Goal: Task Accomplishment & Management: Manage account settings

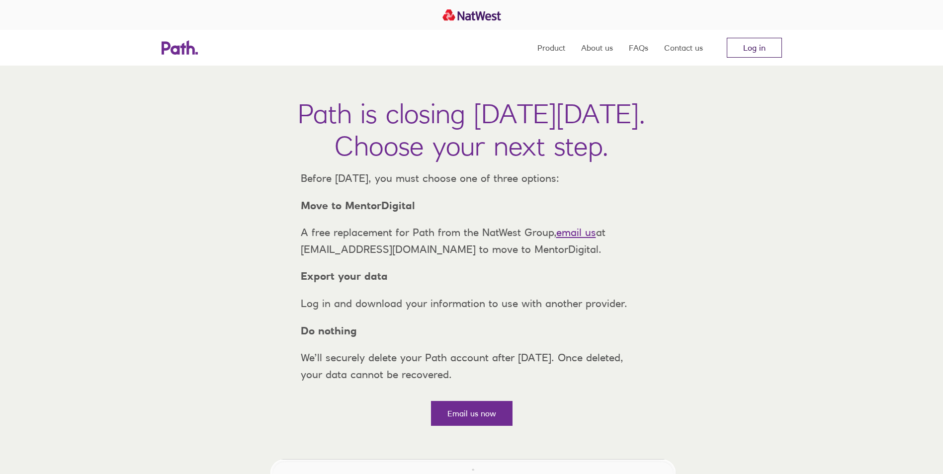
click at [749, 52] on link "Log in" at bounding box center [754, 48] width 55 height 20
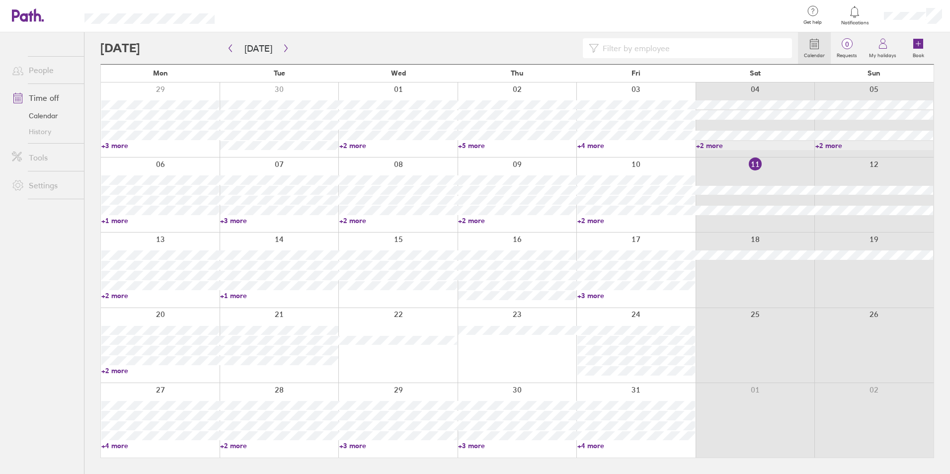
click at [112, 293] on link "+2 more" at bounding box center [160, 295] width 118 height 9
click at [72, 394] on ul "People Time off Calendar History Tools Settings" at bounding box center [42, 236] width 84 height 409
click at [230, 48] on icon "button" at bounding box center [230, 48] width 7 height 8
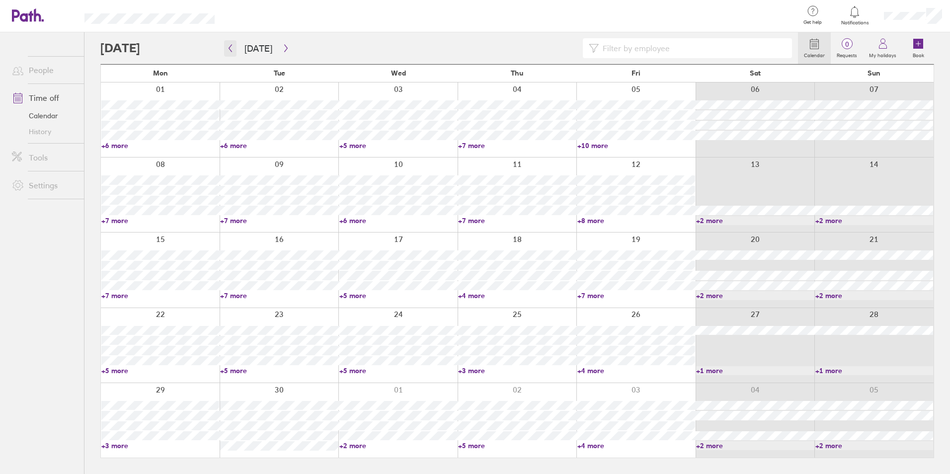
click at [230, 48] on icon "button" at bounding box center [230, 48] width 7 height 8
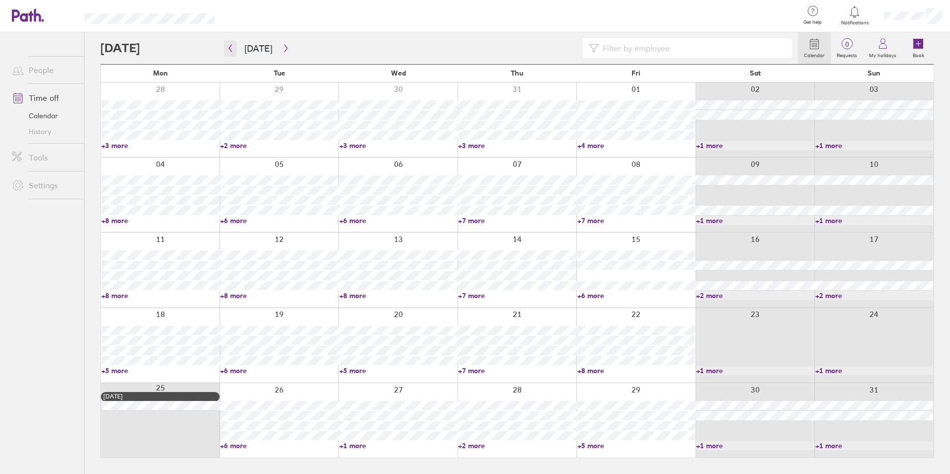
click at [230, 48] on icon "button" at bounding box center [230, 48] width 7 height 8
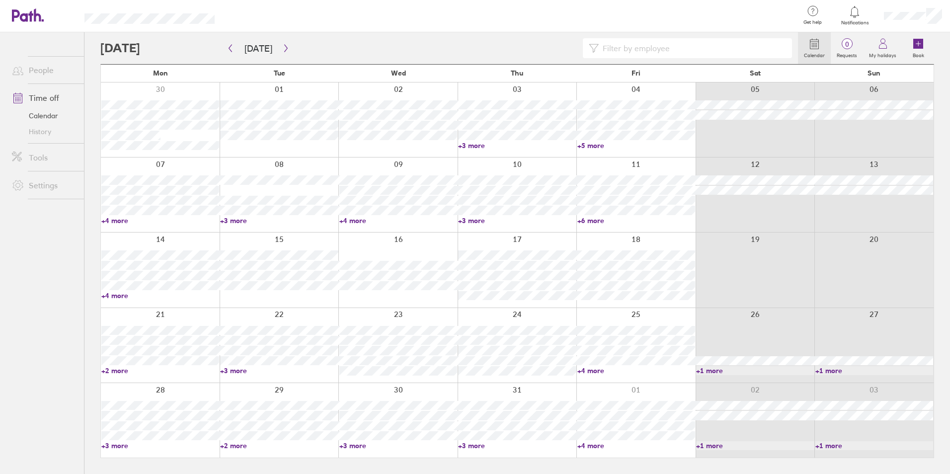
click at [118, 220] on link "+4 more" at bounding box center [160, 220] width 118 height 9
click at [260, 14] on div at bounding box center [512, 16] width 562 height 32
click at [229, 49] on icon "button" at bounding box center [230, 48] width 3 height 7
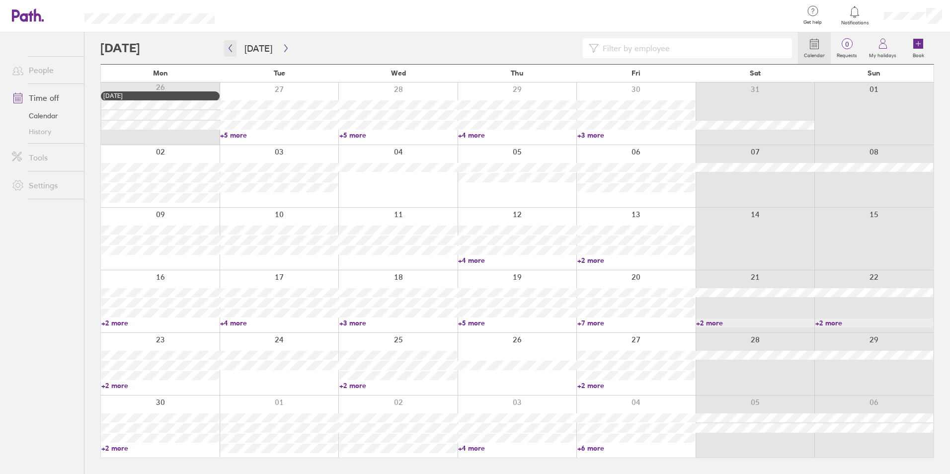
click at [228, 50] on icon "button" at bounding box center [230, 48] width 7 height 8
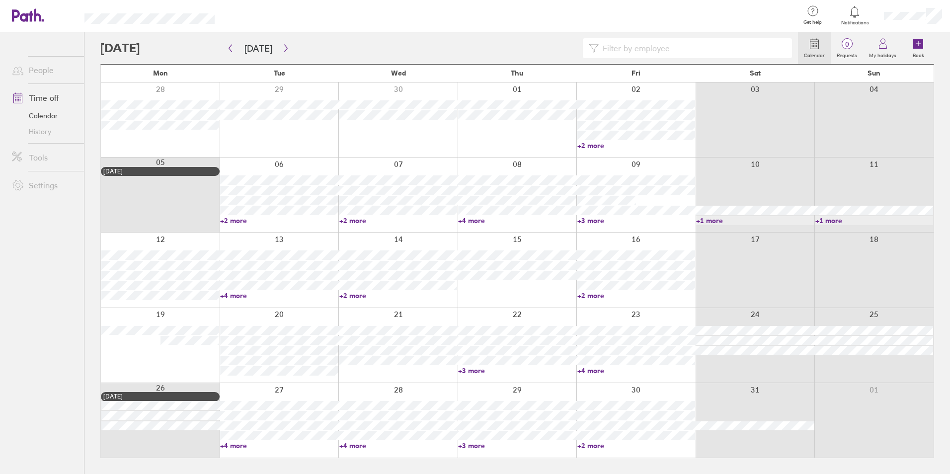
click at [227, 296] on link "+4 more" at bounding box center [279, 295] width 118 height 9
click at [345, 295] on link "+2 more" at bounding box center [398, 295] width 118 height 9
click at [341, 296] on link "+2 more" at bounding box center [398, 295] width 118 height 9
click at [231, 46] on icon "button" at bounding box center [230, 48] width 3 height 7
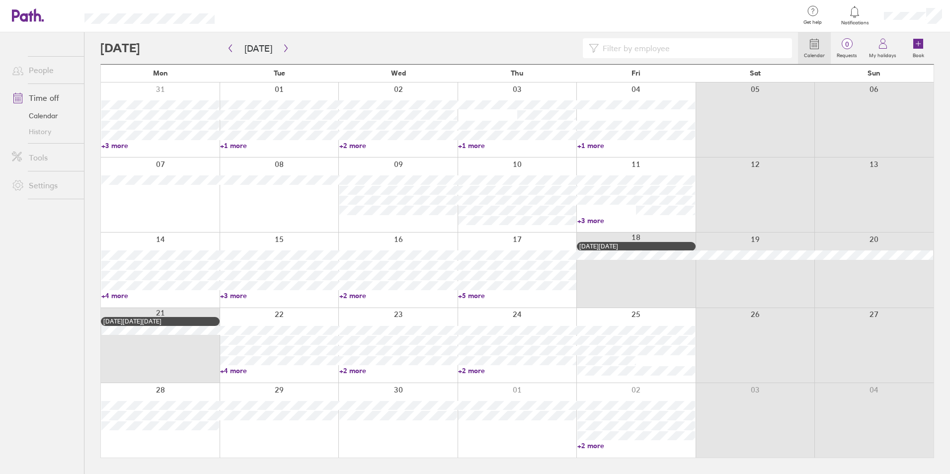
click at [113, 295] on link "+4 more" at bounding box center [160, 295] width 118 height 9
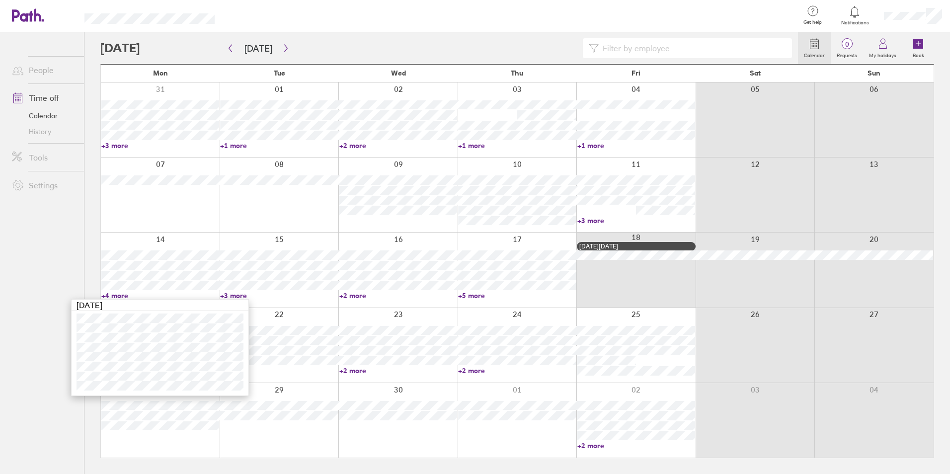
click at [104, 293] on link "+4 more" at bounding box center [160, 295] width 118 height 9
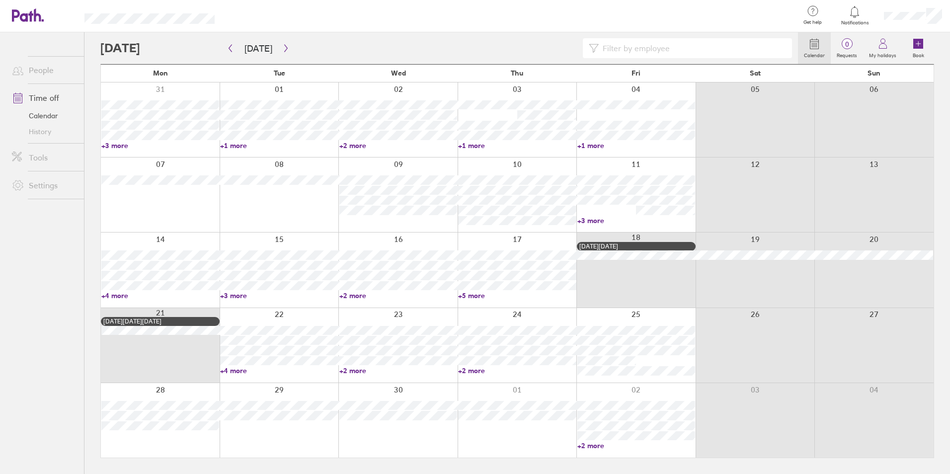
click at [225, 295] on link "+3 more" at bounding box center [279, 295] width 118 height 9
click at [230, 48] on icon "button" at bounding box center [230, 48] width 3 height 7
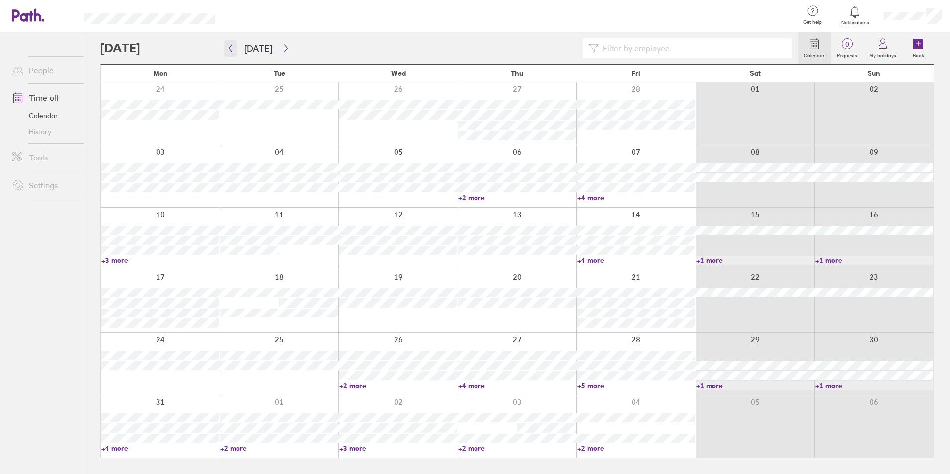
click at [230, 48] on icon "button" at bounding box center [230, 48] width 3 height 7
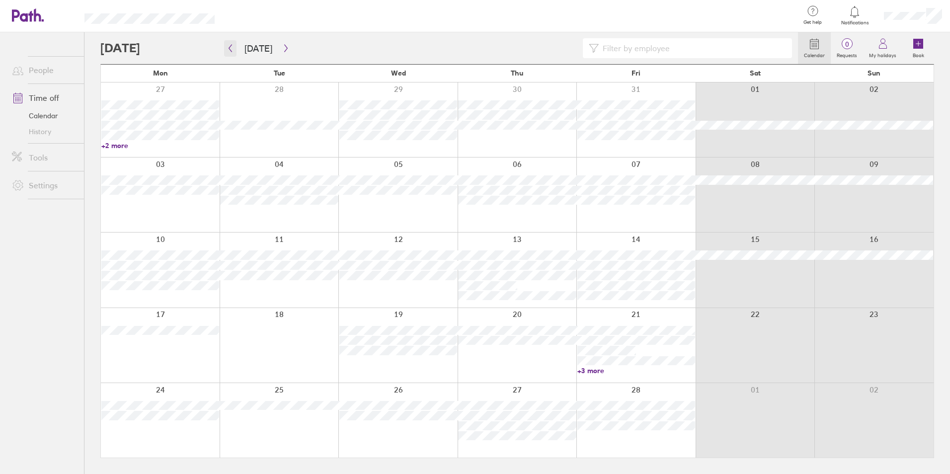
click at [230, 48] on icon "button" at bounding box center [230, 48] width 3 height 7
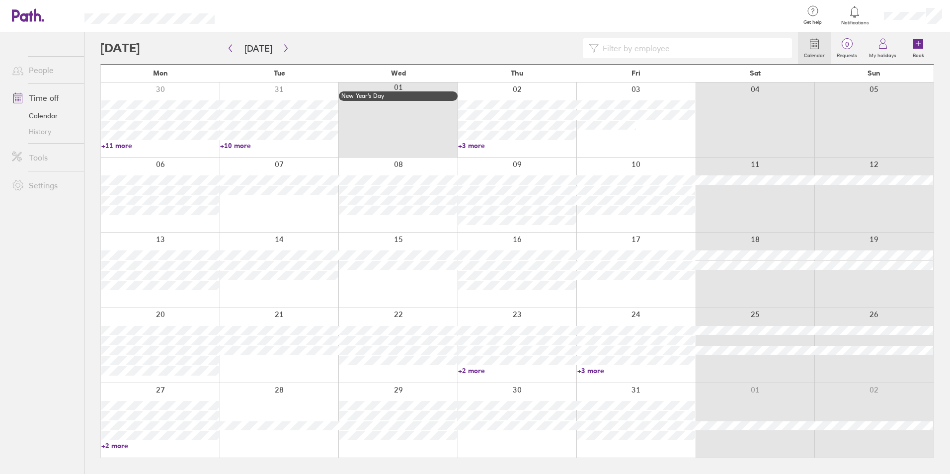
click at [105, 146] on link "+11 more" at bounding box center [160, 145] width 118 height 9
click at [223, 145] on link "+10 more" at bounding box center [279, 145] width 118 height 9
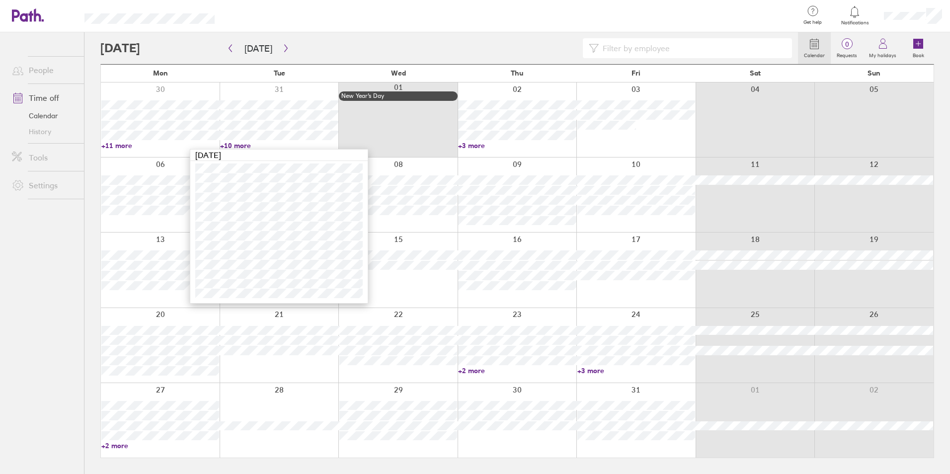
click at [224, 145] on link "+10 more" at bounding box center [279, 145] width 118 height 9
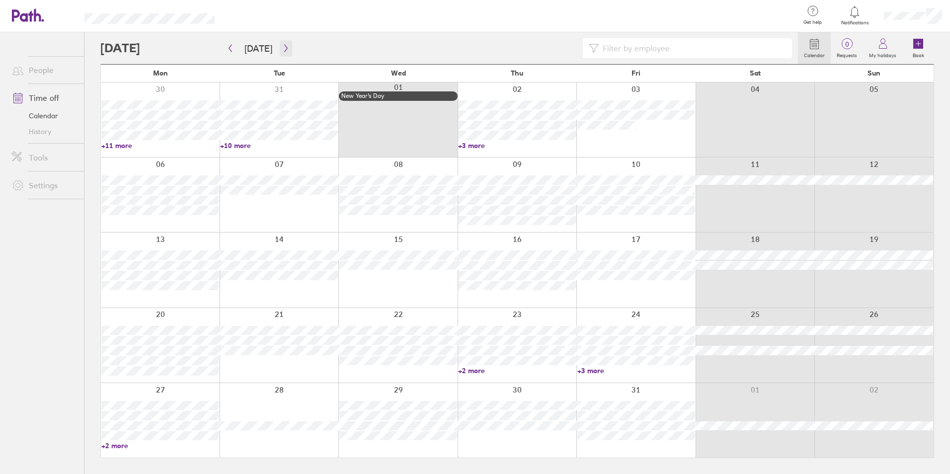
click at [283, 48] on icon "button" at bounding box center [285, 48] width 7 height 8
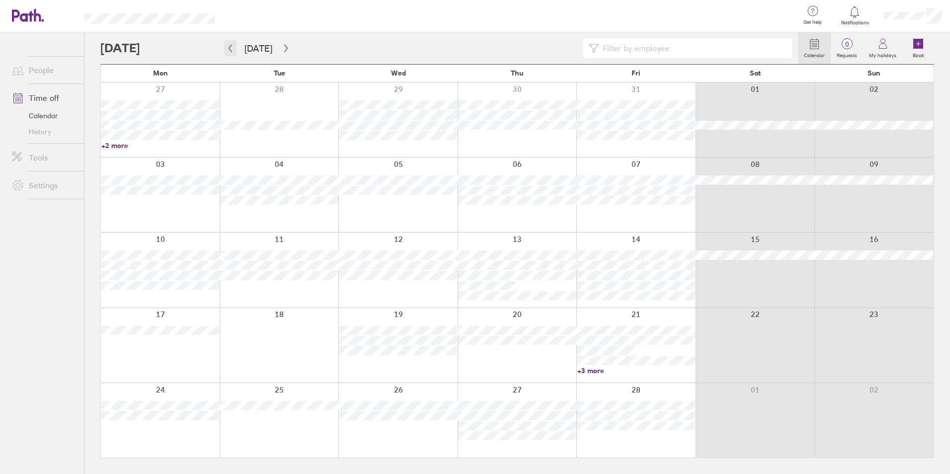
click at [229, 48] on icon "button" at bounding box center [230, 48] width 3 height 7
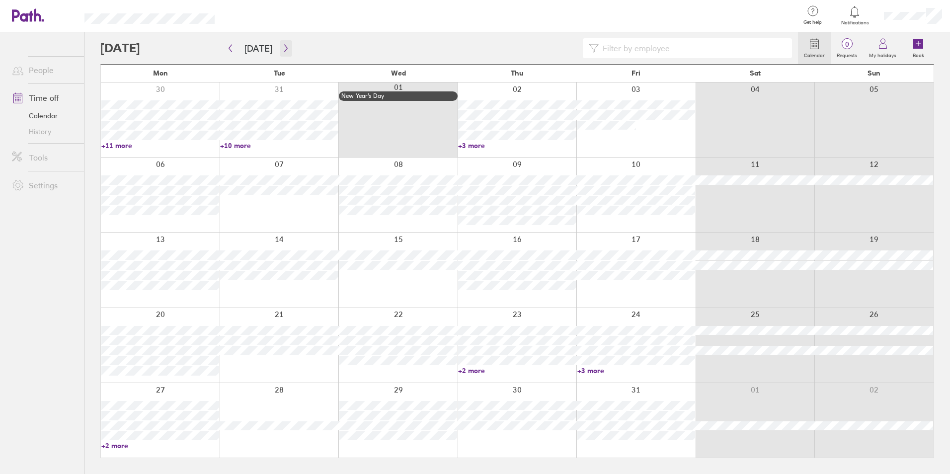
click at [283, 49] on icon "button" at bounding box center [285, 48] width 7 height 8
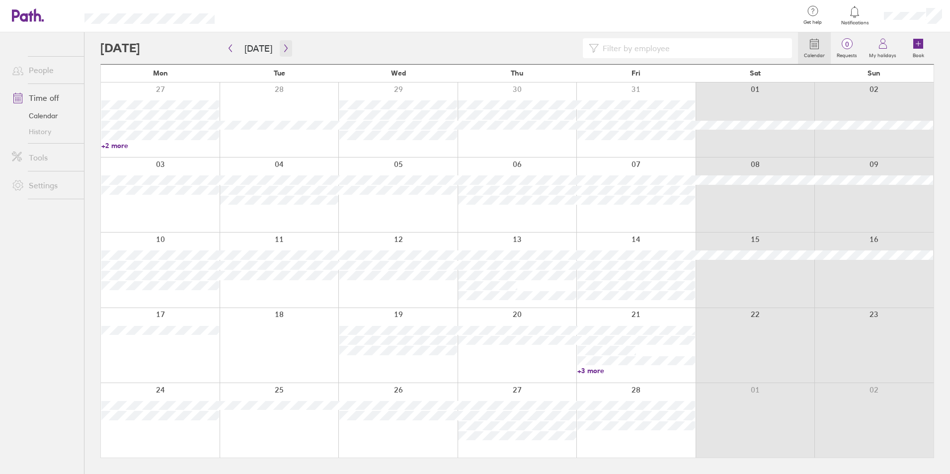
click at [283, 49] on icon "button" at bounding box center [285, 48] width 7 height 8
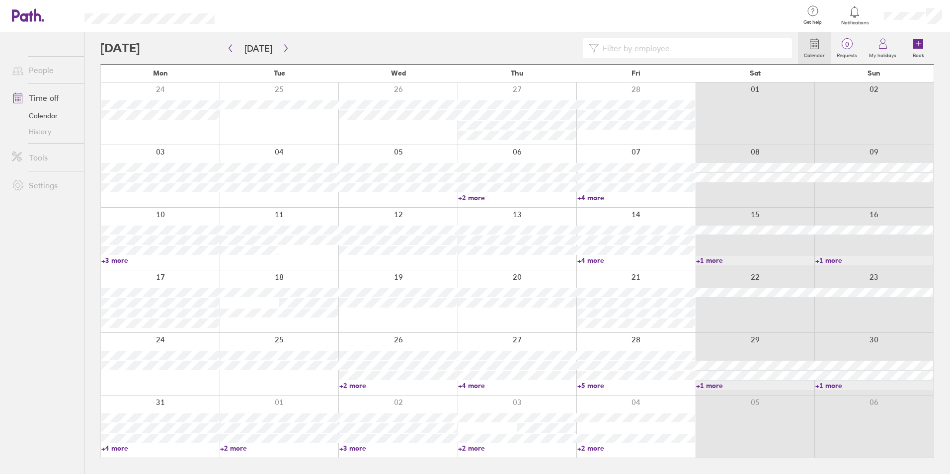
click at [462, 196] on link "+2 more" at bounding box center [517, 197] width 118 height 9
click at [582, 385] on link "+5 more" at bounding box center [637, 385] width 118 height 9
click at [582, 385] on link "+5 more" at bounding box center [631, 385] width 117 height 9
click at [582, 385] on link "+5 more" at bounding box center [637, 385] width 118 height 9
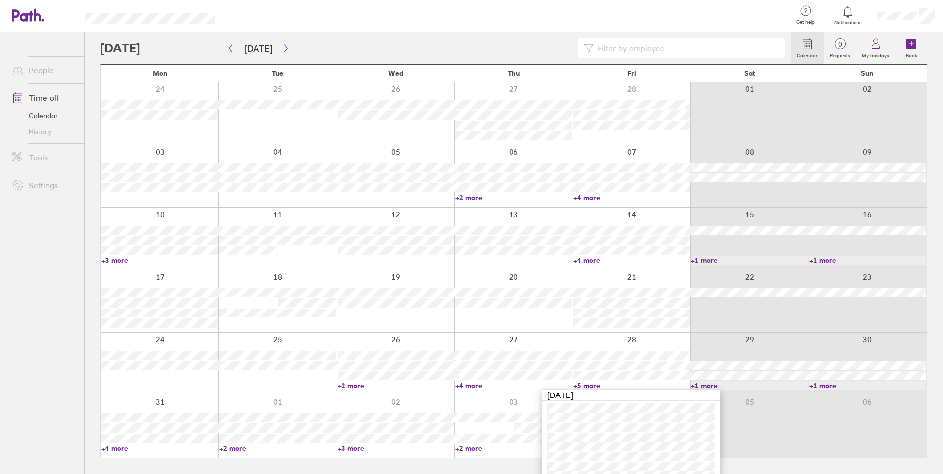
click at [695, 385] on link "+1 more" at bounding box center [749, 385] width 117 height 9
click at [703, 385] on link "+1 more" at bounding box center [755, 385] width 118 height 9
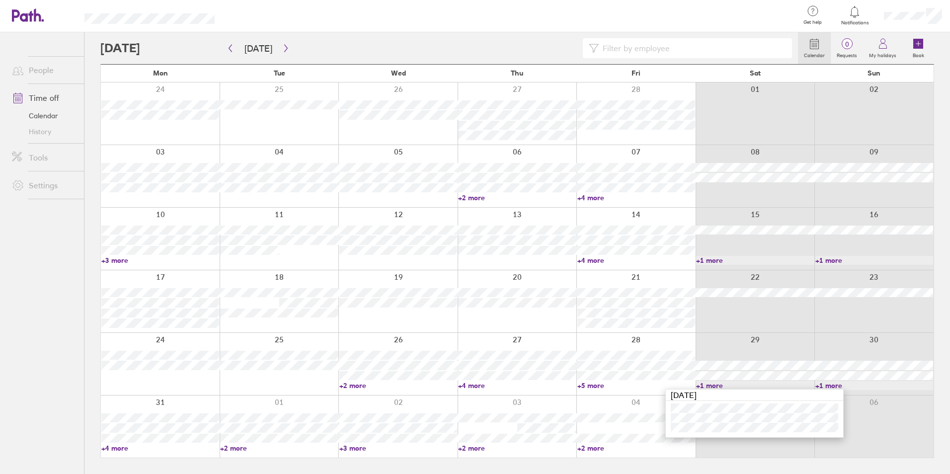
click at [821, 385] on link "+1 more" at bounding box center [875, 385] width 118 height 9
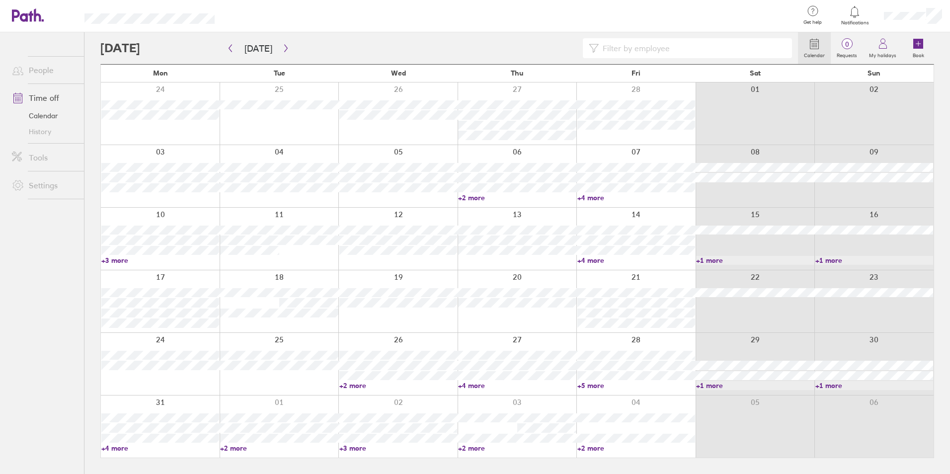
click at [821, 385] on link "+1 more" at bounding box center [875, 385] width 118 height 9
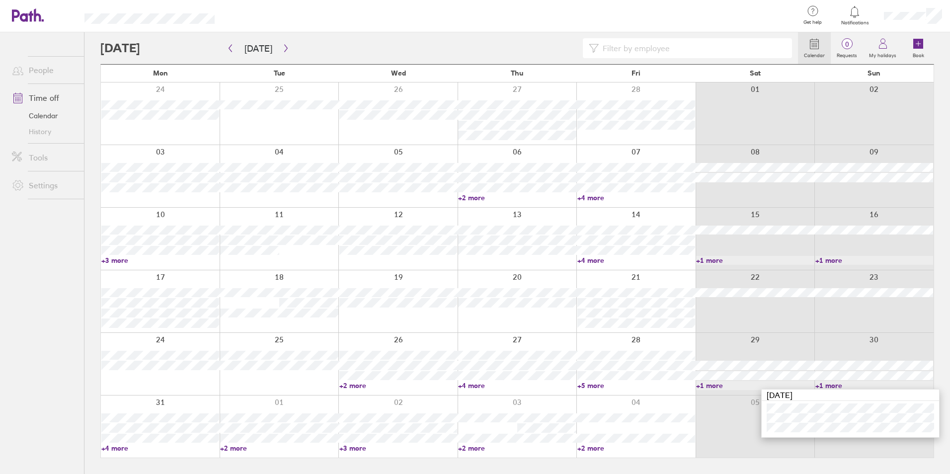
click at [821, 385] on link "+1 more" at bounding box center [875, 385] width 118 height 9
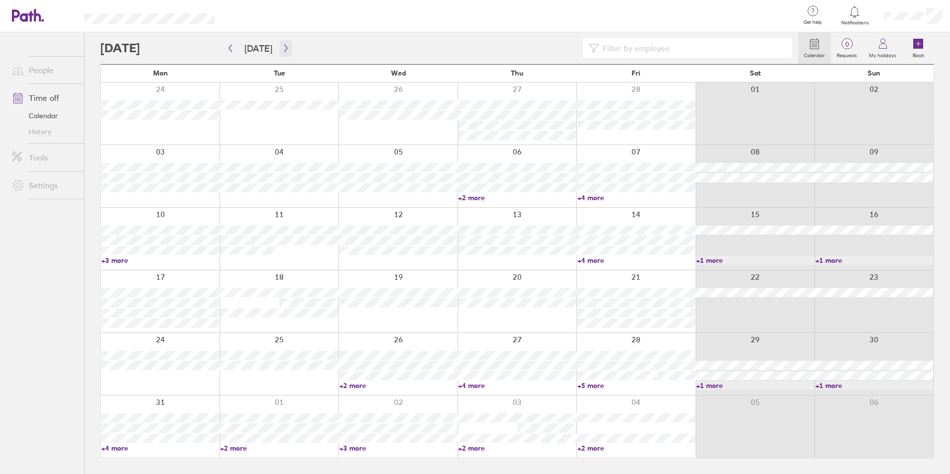
click at [283, 47] on icon "button" at bounding box center [285, 48] width 7 height 8
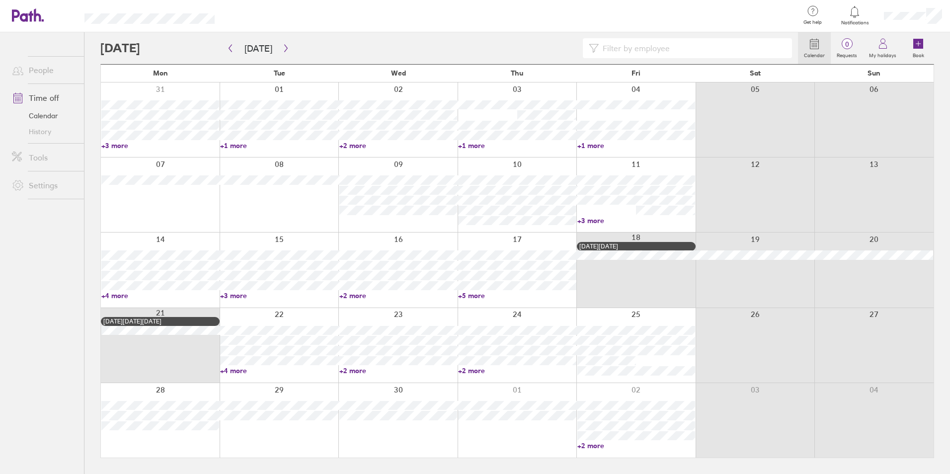
click at [104, 147] on link "+3 more" at bounding box center [160, 145] width 118 height 9
click at [224, 145] on link "+1 more" at bounding box center [279, 145] width 118 height 9
click at [223, 145] on link "+1 more" at bounding box center [279, 145] width 118 height 9
click at [224, 146] on link "+1 more" at bounding box center [279, 145] width 118 height 9
click at [225, 294] on link "+3 more" at bounding box center [279, 295] width 118 height 9
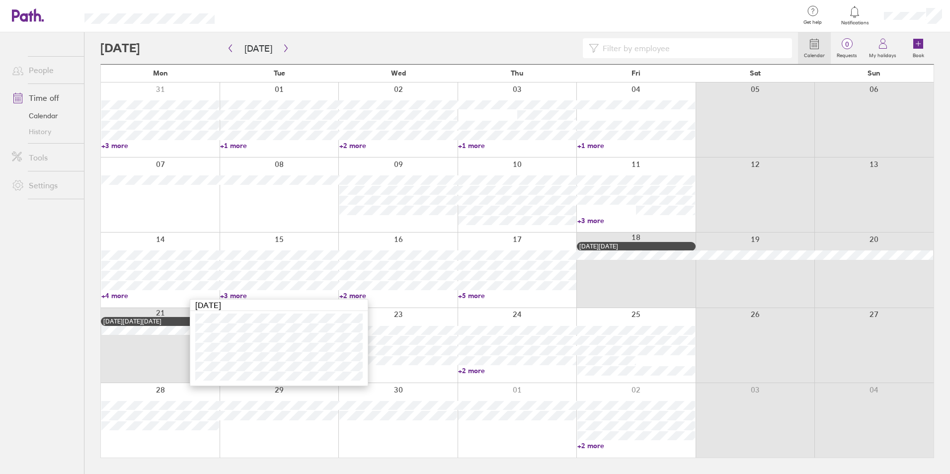
click at [224, 294] on link "+3 more" at bounding box center [279, 295] width 118 height 9
click at [343, 296] on link "+2 more" at bounding box center [398, 295] width 118 height 9
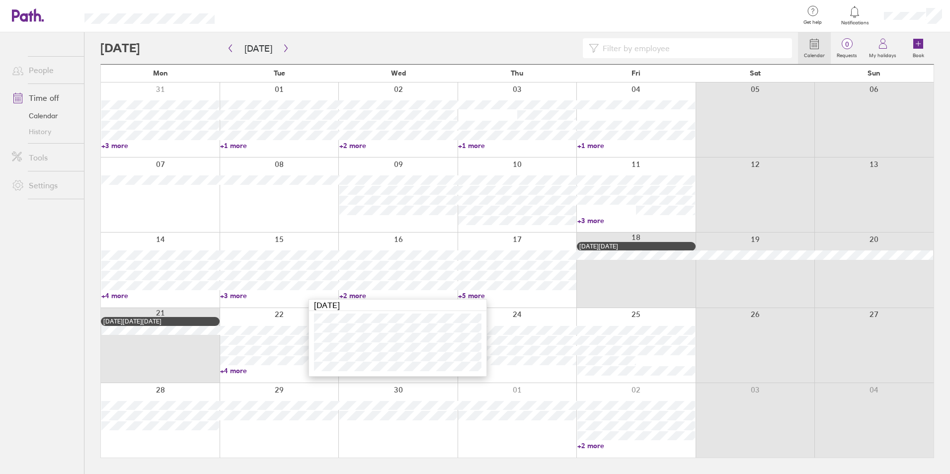
click at [343, 296] on link "+2 more" at bounding box center [398, 295] width 118 height 9
click at [461, 295] on link "+5 more" at bounding box center [517, 295] width 118 height 9
click at [462, 295] on link "+5 more" at bounding box center [517, 295] width 118 height 9
click at [462, 370] on link "+2 more" at bounding box center [517, 370] width 118 height 9
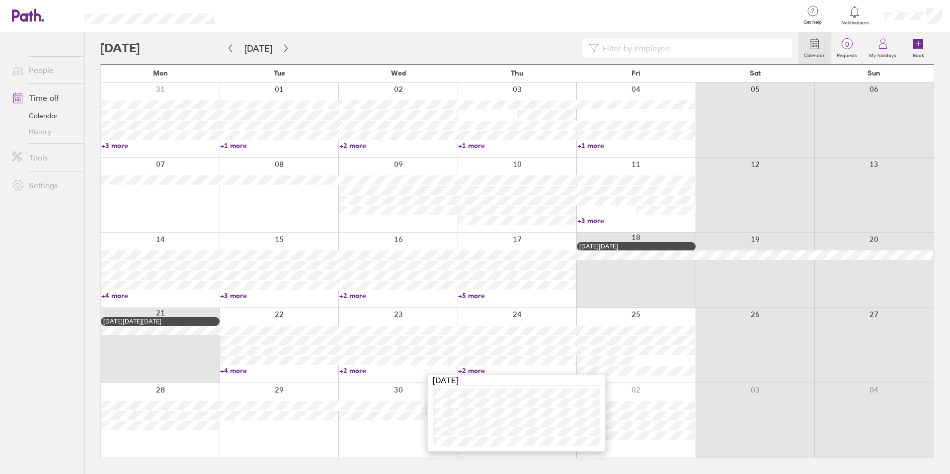
click at [461, 369] on link "+2 more" at bounding box center [517, 370] width 118 height 9
click at [343, 372] on link "+2 more" at bounding box center [398, 370] width 118 height 9
click at [342, 297] on link "+2 more" at bounding box center [398, 295] width 118 height 9
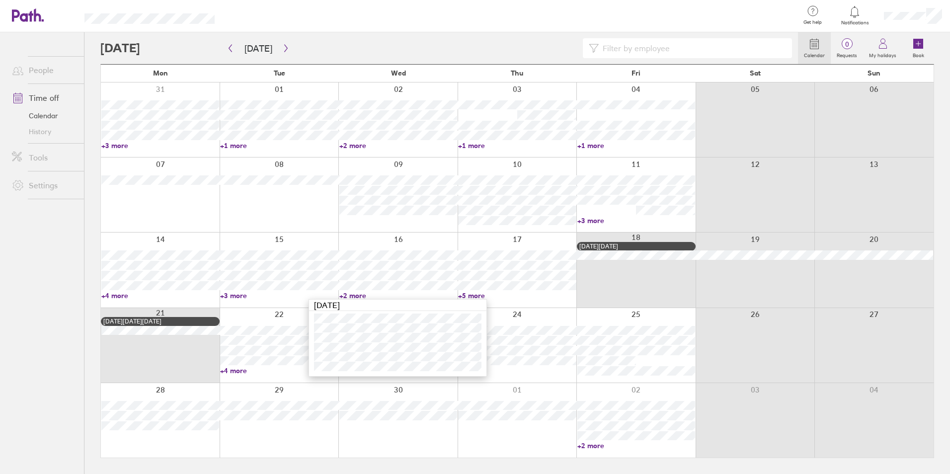
click at [464, 295] on link "+5 more" at bounding box center [517, 295] width 118 height 9
click at [461, 295] on link "+5 more" at bounding box center [517, 295] width 118 height 9
click at [579, 445] on link "+2 more" at bounding box center [637, 445] width 118 height 9
click at [579, 445] on link "+2 more" at bounding box center [631, 445] width 117 height 9
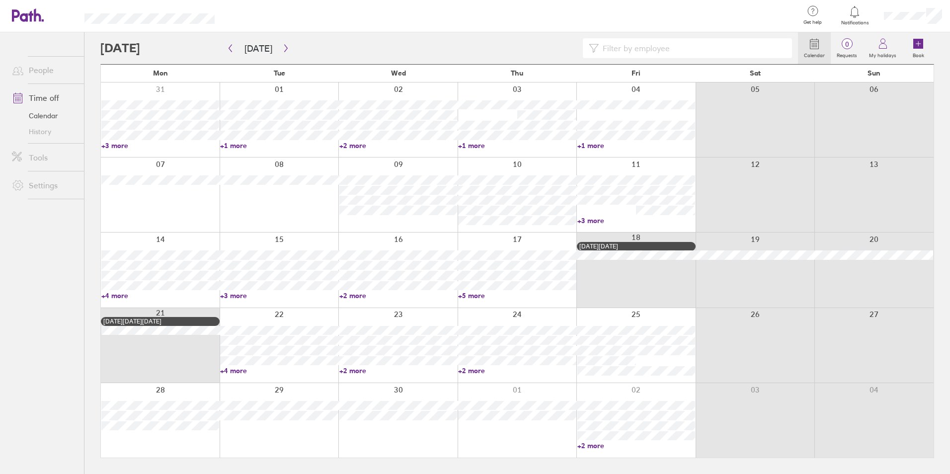
click at [580, 445] on link "+2 more" at bounding box center [637, 445] width 118 height 9
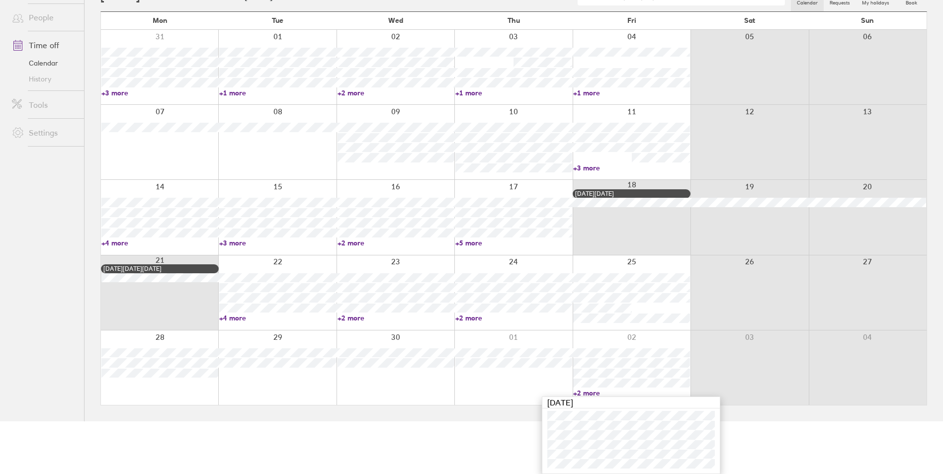
drag, startPoint x: 711, startPoint y: 451, endPoint x: 716, endPoint y: 473, distance: 22.3
click at [716, 473] on div "[DATE]" at bounding box center [631, 436] width 178 height 78
click at [432, 421] on html "Get help FAQs Contact us Notifications My profile Sign out People Time off Cale…" at bounding box center [471, 184] width 943 height 474
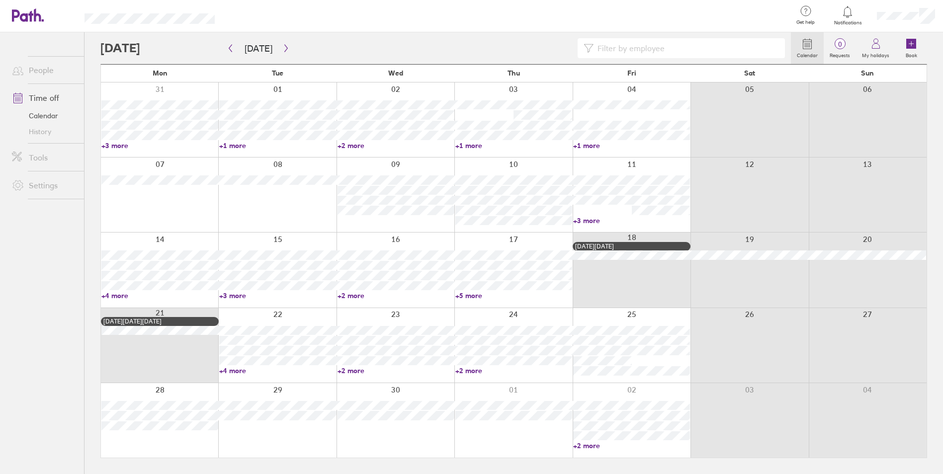
scroll to position [0, 0]
click at [282, 49] on icon "button" at bounding box center [285, 48] width 7 height 8
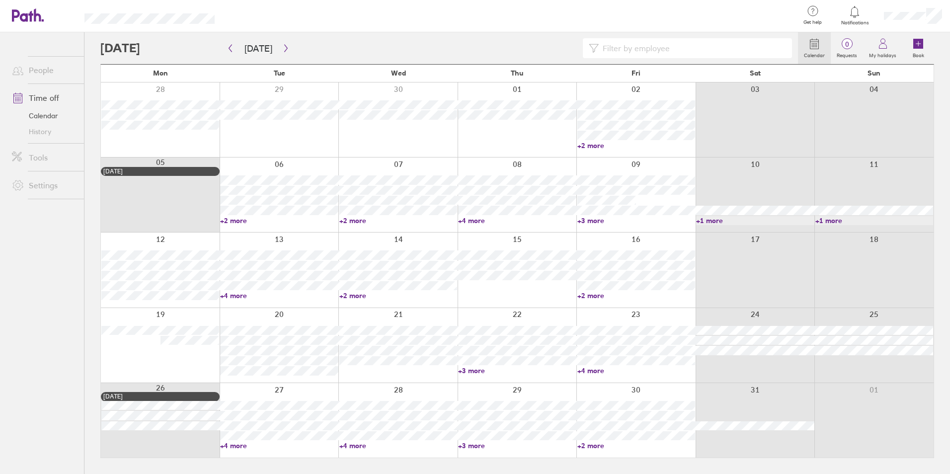
click at [581, 295] on link "+2 more" at bounding box center [637, 295] width 118 height 9
click at [581, 370] on link "+4 more" at bounding box center [637, 370] width 118 height 9
click at [581, 445] on link "+2 more" at bounding box center [637, 445] width 118 height 9
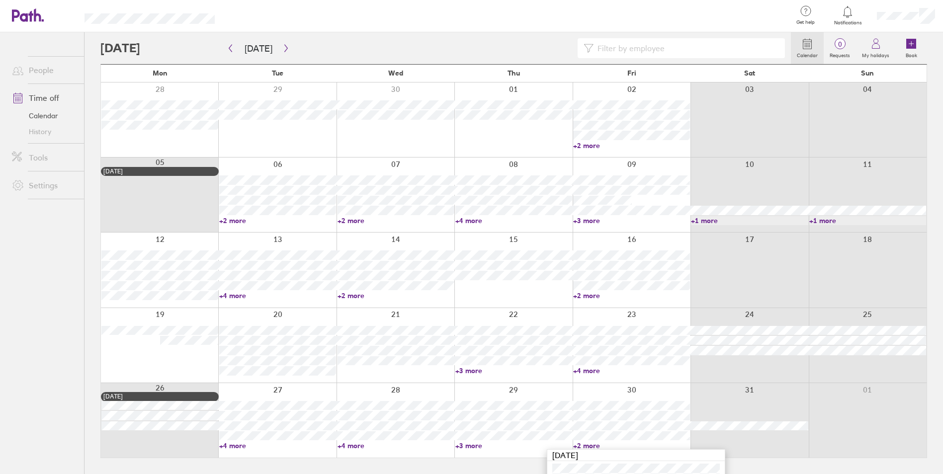
drag, startPoint x: 631, startPoint y: 446, endPoint x: 650, endPoint y: 457, distance: 21.1
click at [576, 445] on link "+2 more" at bounding box center [631, 445] width 117 height 9
click at [579, 445] on link "+2 more" at bounding box center [637, 445] width 118 height 9
click at [746, 427] on main "[DATE] [DATE] Mon Tue Wed Thu Fri Sat Sun 28 29 30 01 02 03 04 +2 more 05 [DATE…" at bounding box center [513, 253] width 827 height 442
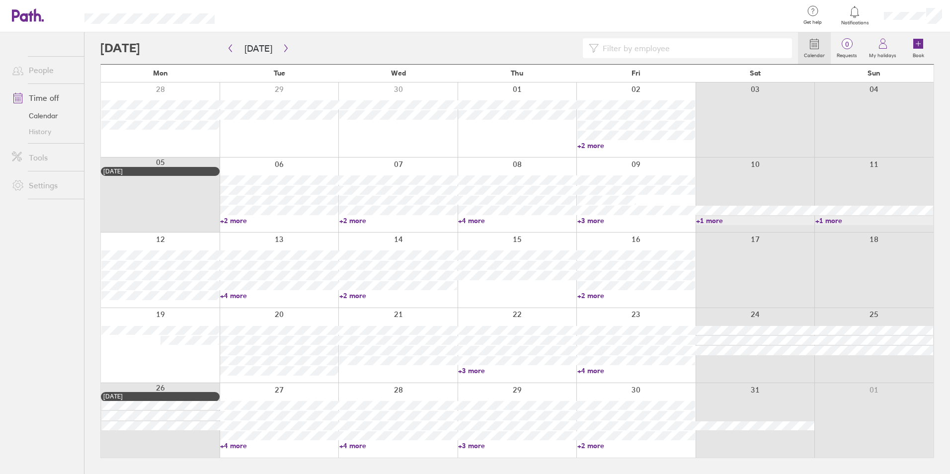
click at [580, 445] on link "+2 more" at bounding box center [637, 445] width 118 height 9
click at [577, 446] on link "+2 more" at bounding box center [631, 445] width 117 height 9
click at [282, 48] on icon "button" at bounding box center [285, 48] width 7 height 8
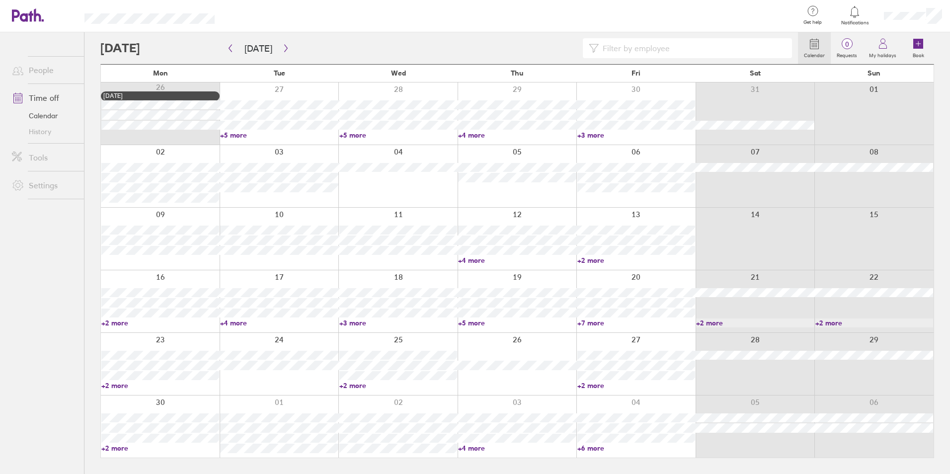
click at [224, 136] on link "+5 more" at bounding box center [279, 135] width 118 height 9
click at [342, 135] on link "+5 more" at bounding box center [398, 135] width 118 height 9
click at [343, 135] on link "+5 more" at bounding box center [398, 135] width 118 height 9
click at [463, 135] on link "+4 more" at bounding box center [517, 135] width 118 height 9
click at [462, 136] on link "+4 more" at bounding box center [517, 135] width 118 height 9
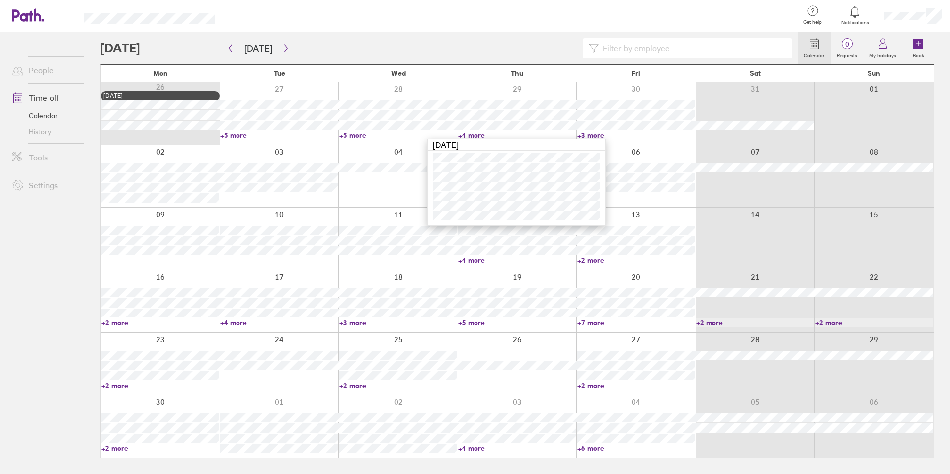
click at [582, 136] on link "+3 more" at bounding box center [637, 135] width 118 height 9
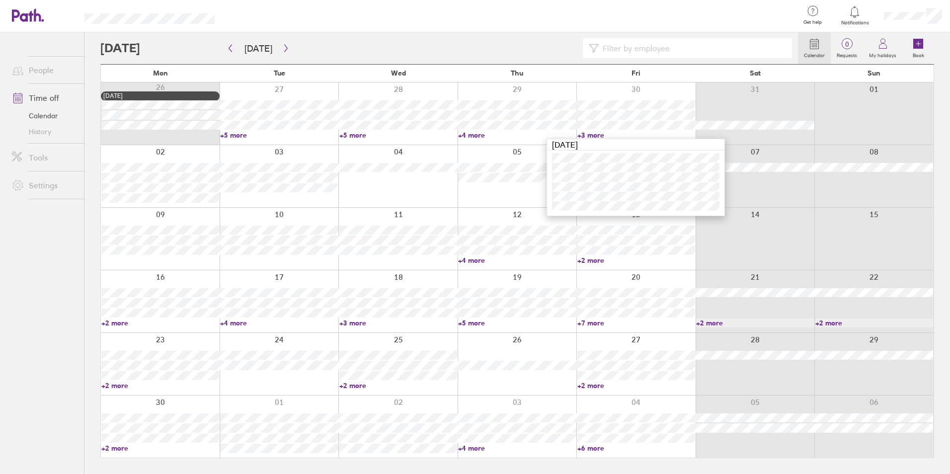
click at [582, 136] on link "+3 more" at bounding box center [637, 135] width 118 height 9
click at [463, 257] on link "+4 more" at bounding box center [517, 260] width 118 height 9
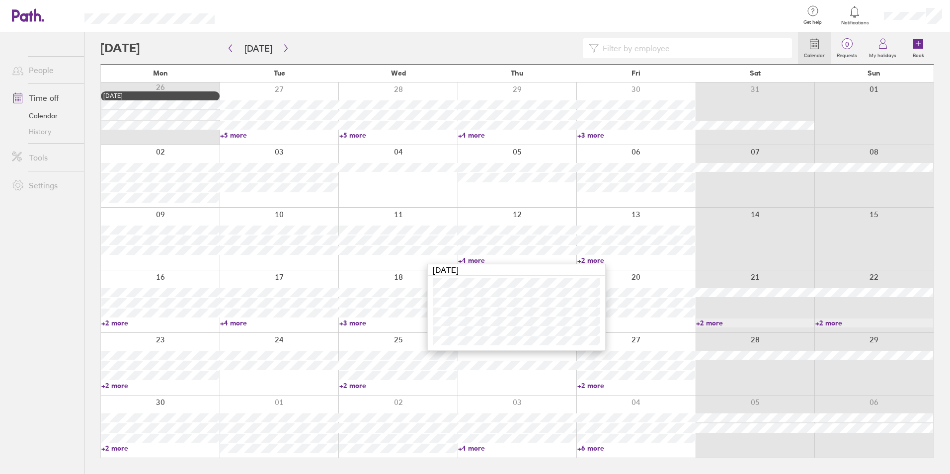
click at [463, 258] on link "+4 more" at bounding box center [517, 260] width 118 height 9
click at [105, 447] on link "+2 more" at bounding box center [160, 448] width 118 height 9
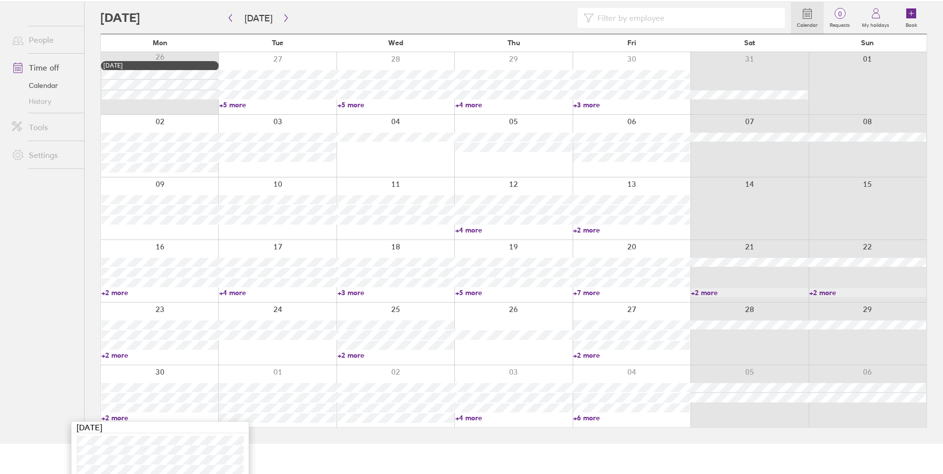
scroll to position [45, 0]
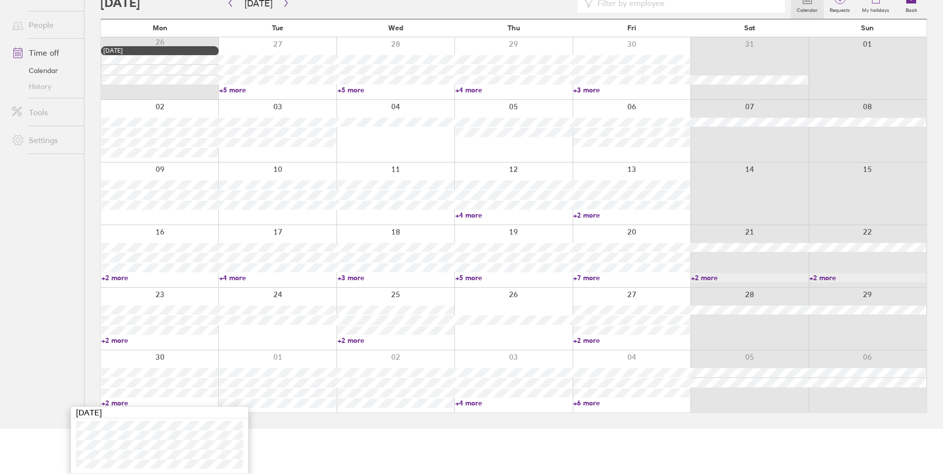
click at [106, 401] on link "+2 more" at bounding box center [159, 403] width 117 height 9
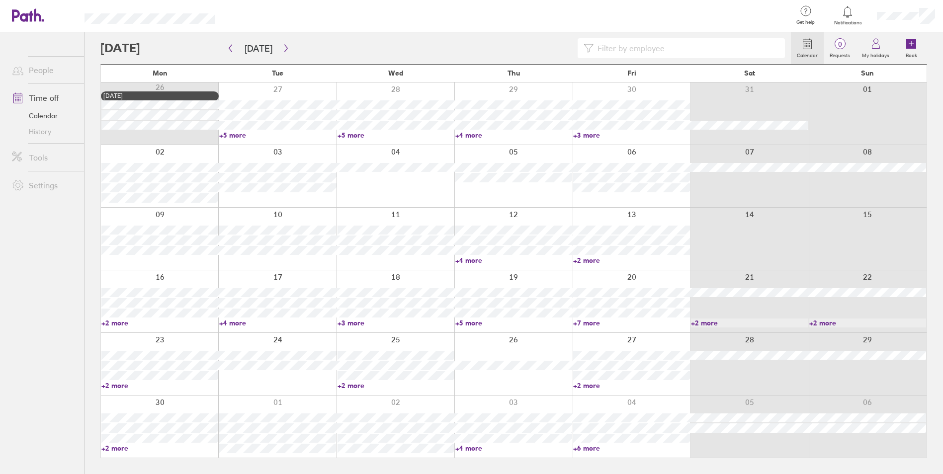
scroll to position [0, 0]
click at [582, 447] on link "+6 more" at bounding box center [637, 448] width 118 height 9
click at [283, 48] on icon "button" at bounding box center [285, 48] width 7 height 8
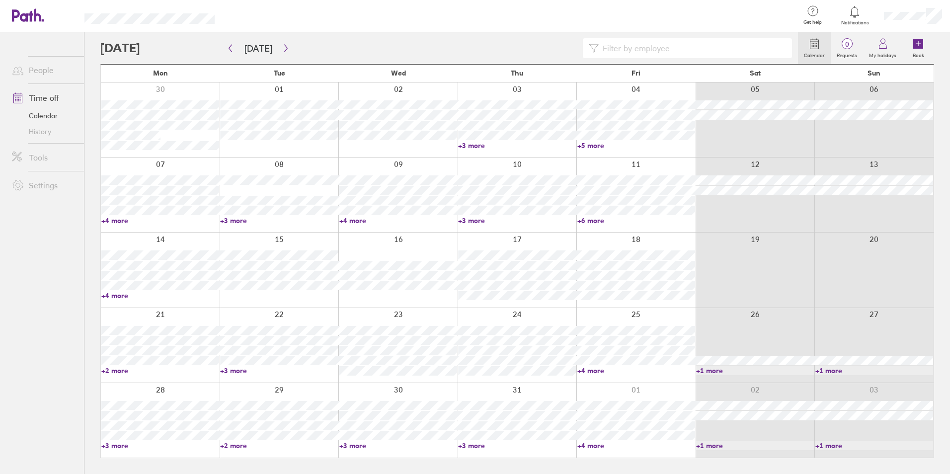
click at [103, 221] on link "+4 more" at bounding box center [160, 220] width 118 height 9
click at [105, 220] on link "+4 more" at bounding box center [160, 220] width 118 height 9
click at [222, 221] on link "+3 more" at bounding box center [279, 220] width 118 height 9
click at [342, 222] on link "+4 more" at bounding box center [398, 220] width 118 height 9
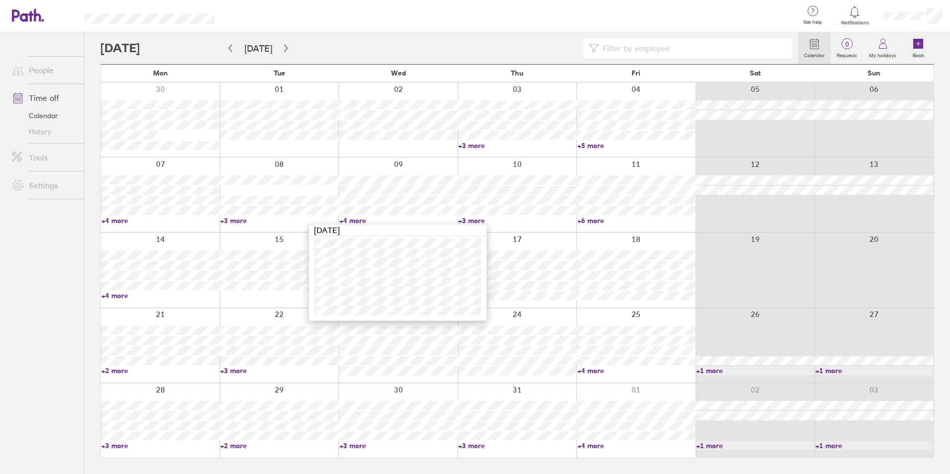
click at [342, 221] on link "+4 more" at bounding box center [398, 220] width 118 height 9
click at [462, 222] on link "+3 more" at bounding box center [517, 220] width 118 height 9
click at [462, 221] on link "+3 more" at bounding box center [517, 220] width 118 height 9
click at [579, 221] on link "+6 more" at bounding box center [637, 220] width 118 height 9
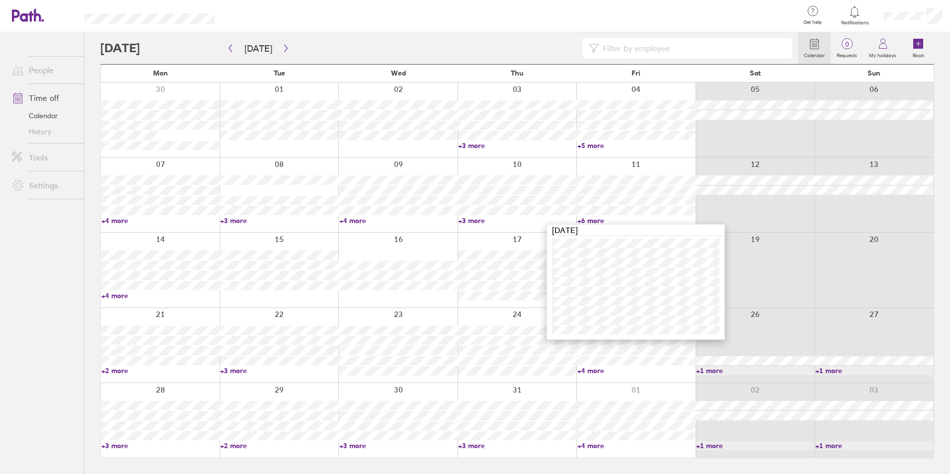
click at [579, 221] on link "+6 more" at bounding box center [637, 220] width 118 height 9
click at [104, 371] on link "+2 more" at bounding box center [160, 370] width 118 height 9
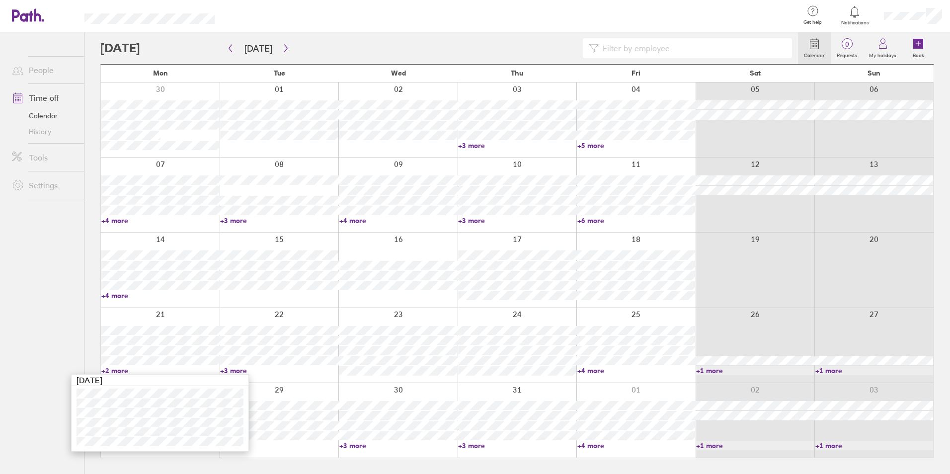
click at [104, 371] on link "+2 more" at bounding box center [160, 370] width 118 height 9
click at [226, 370] on link "+3 more" at bounding box center [279, 370] width 118 height 9
click at [582, 370] on link "+4 more" at bounding box center [637, 370] width 118 height 9
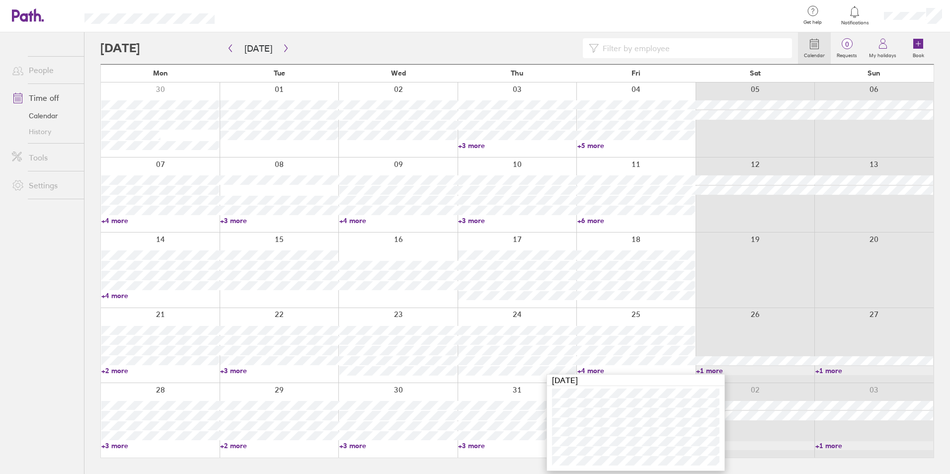
click at [581, 370] on link "+4 more" at bounding box center [637, 370] width 118 height 9
click at [103, 445] on link "+3 more" at bounding box center [160, 445] width 118 height 9
click at [221, 445] on link "+2 more" at bounding box center [277, 445] width 117 height 9
click at [224, 445] on link "+2 more" at bounding box center [279, 445] width 118 height 9
click at [337, 444] on link "+3 more" at bounding box center [395, 445] width 117 height 9
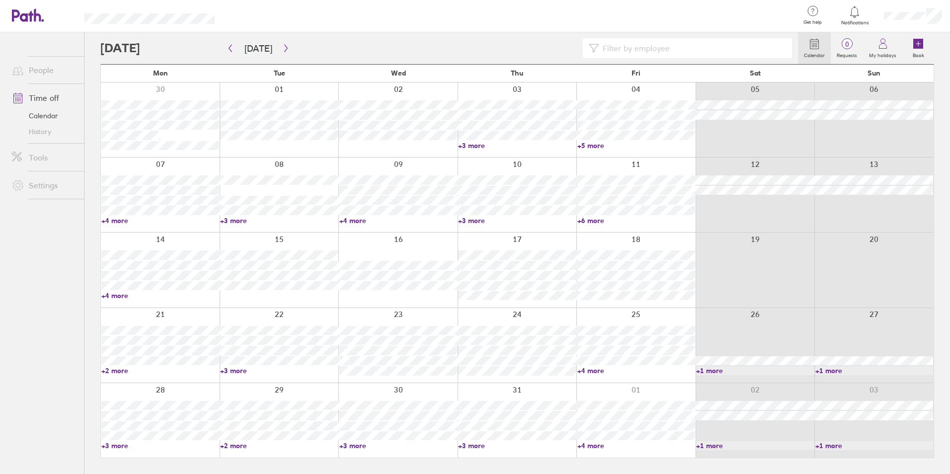
click at [344, 444] on link "+3 more" at bounding box center [398, 445] width 118 height 9
click at [461, 445] on link "+3 more" at bounding box center [513, 445] width 117 height 9
click at [461, 445] on link "+3 more" at bounding box center [517, 445] width 118 height 9
click at [580, 444] on link "+4 more" at bounding box center [631, 445] width 117 height 9
click at [580, 444] on link "+4 more" at bounding box center [637, 445] width 118 height 9
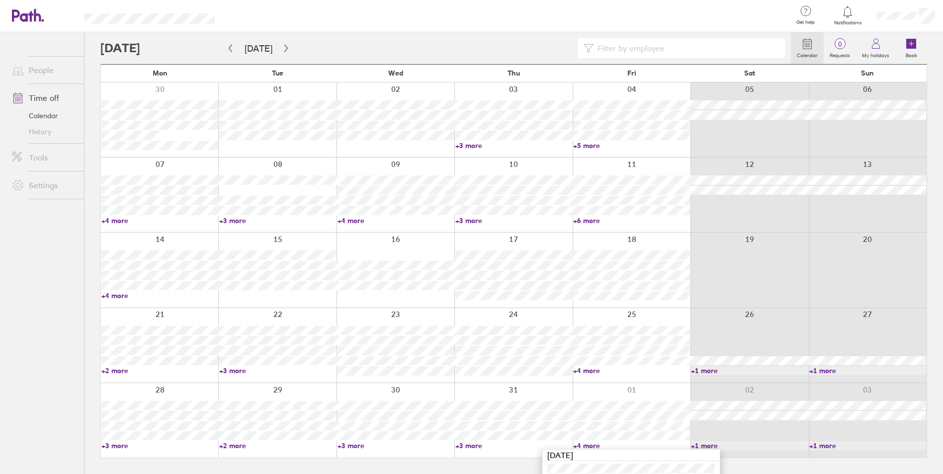
click at [697, 444] on link "+1 more" at bounding box center [749, 445] width 117 height 9
click at [702, 445] on link "+1 more" at bounding box center [755, 445] width 118 height 9
click at [815, 446] on link "+1 more" at bounding box center [867, 445] width 117 height 9
click at [819, 445] on link "+1 more" at bounding box center [875, 445] width 118 height 9
click at [284, 49] on icon "button" at bounding box center [285, 48] width 3 height 7
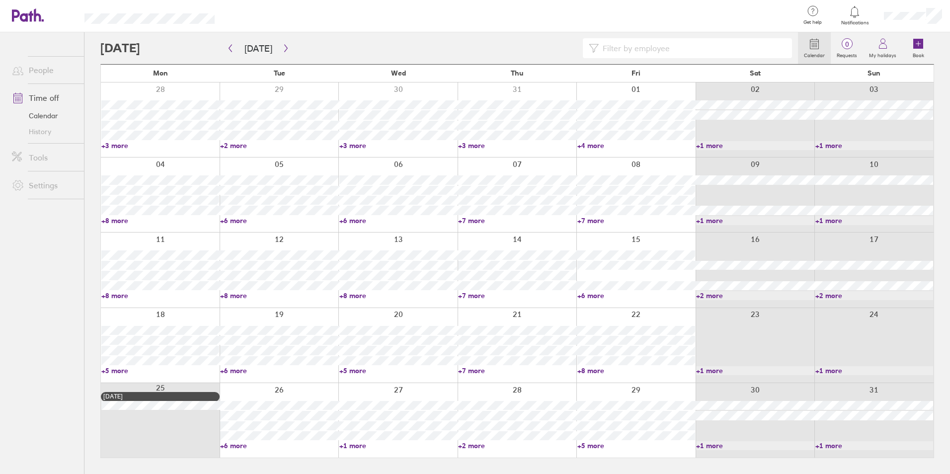
click at [105, 370] on link "+5 more" at bounding box center [160, 370] width 118 height 9
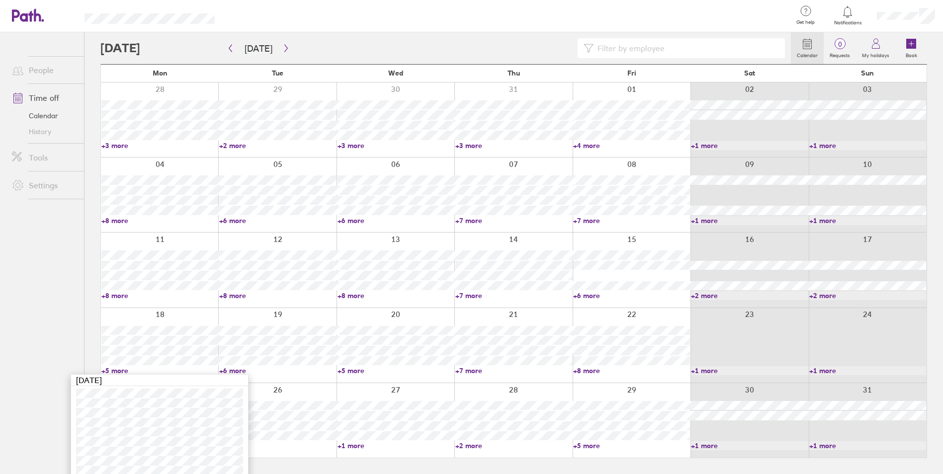
click at [25, 296] on ul "People Time off Calendar History Tools Settings" at bounding box center [42, 236] width 84 height 409
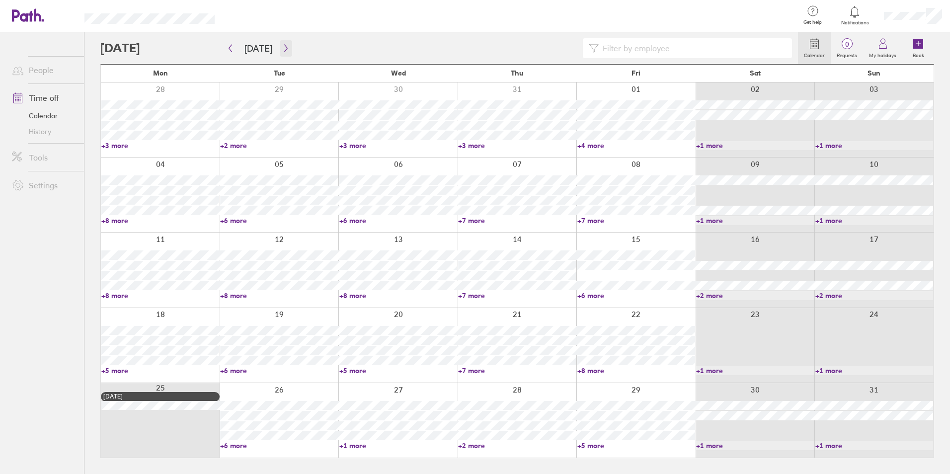
click at [284, 47] on icon "button" at bounding box center [285, 48] width 3 height 7
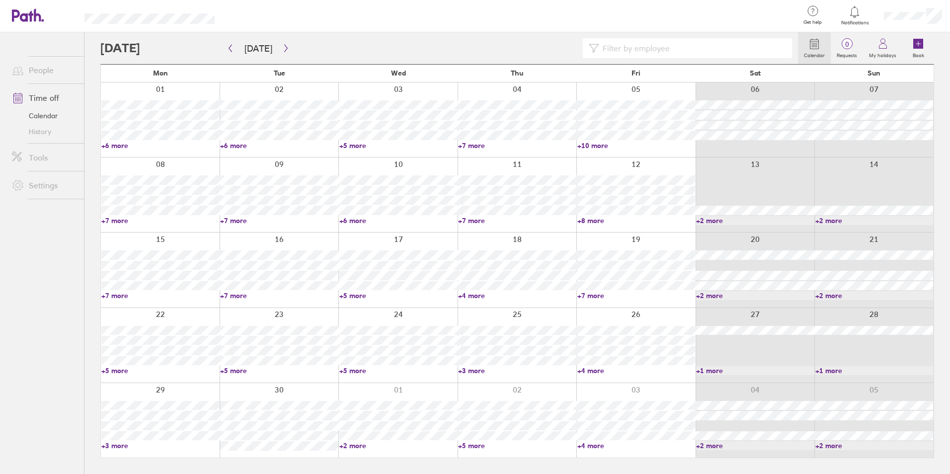
click at [107, 144] on link "+6 more" at bounding box center [160, 145] width 118 height 9
click at [227, 146] on link "+6 more" at bounding box center [279, 145] width 118 height 9
click at [227, 145] on link "+6 more" at bounding box center [279, 145] width 118 height 9
click at [345, 145] on link "+5 more" at bounding box center [398, 145] width 118 height 9
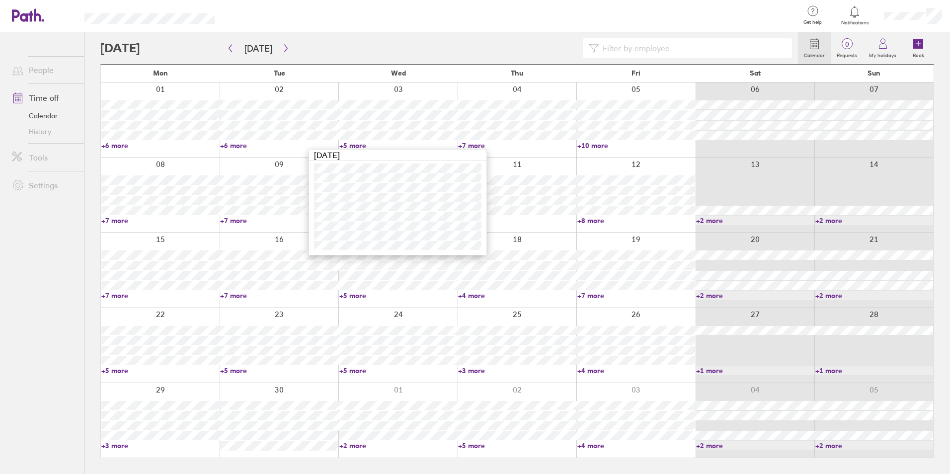
click at [345, 145] on link "+5 more" at bounding box center [398, 145] width 118 height 9
click at [462, 145] on link "+7 more" at bounding box center [517, 145] width 118 height 9
click at [580, 146] on link "+10 more" at bounding box center [637, 145] width 118 height 9
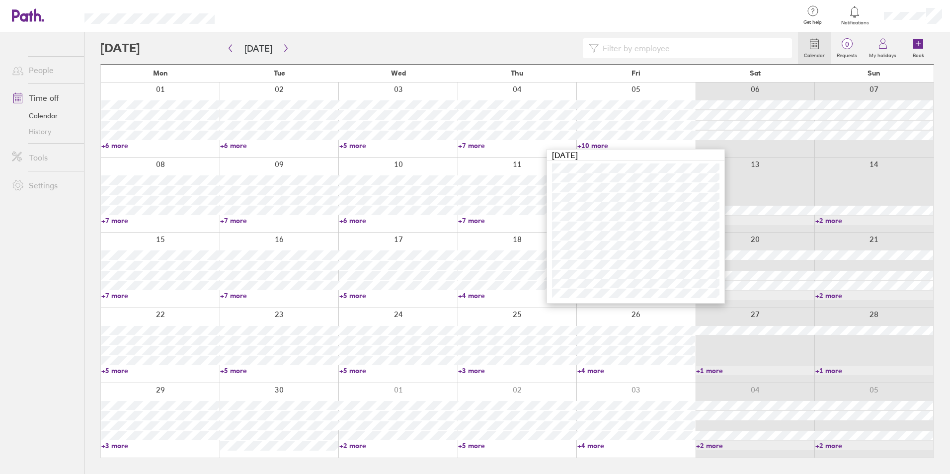
click at [580, 146] on link "+10 more" at bounding box center [637, 145] width 118 height 9
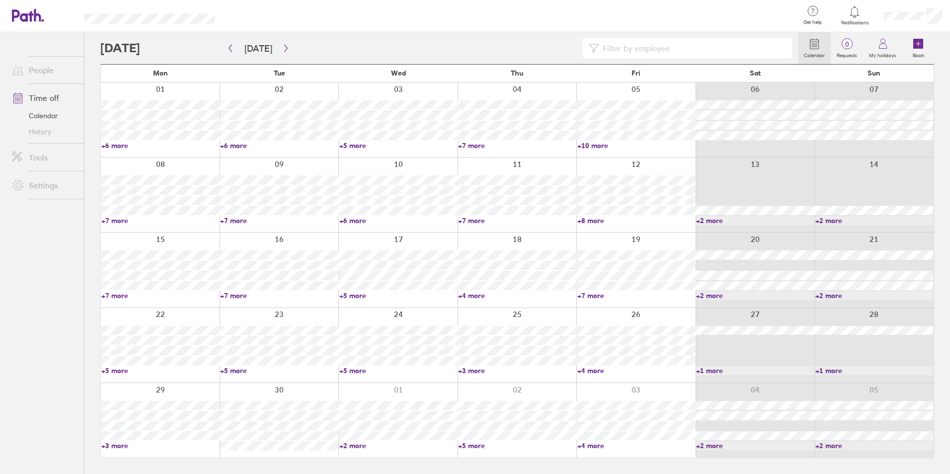
click at [105, 221] on link "+7 more" at bounding box center [160, 220] width 118 height 9
click at [224, 220] on link "+7 more" at bounding box center [279, 220] width 118 height 9
click at [343, 220] on link "+6 more" at bounding box center [398, 220] width 118 height 9
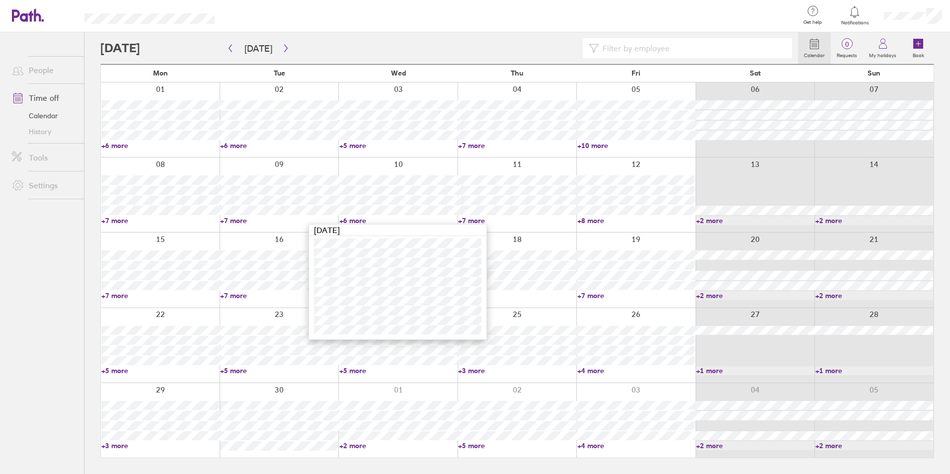
click at [343, 220] on link "+6 more" at bounding box center [398, 220] width 118 height 9
click at [461, 221] on link "+7 more" at bounding box center [517, 220] width 118 height 9
click at [581, 219] on link "+8 more" at bounding box center [637, 220] width 118 height 9
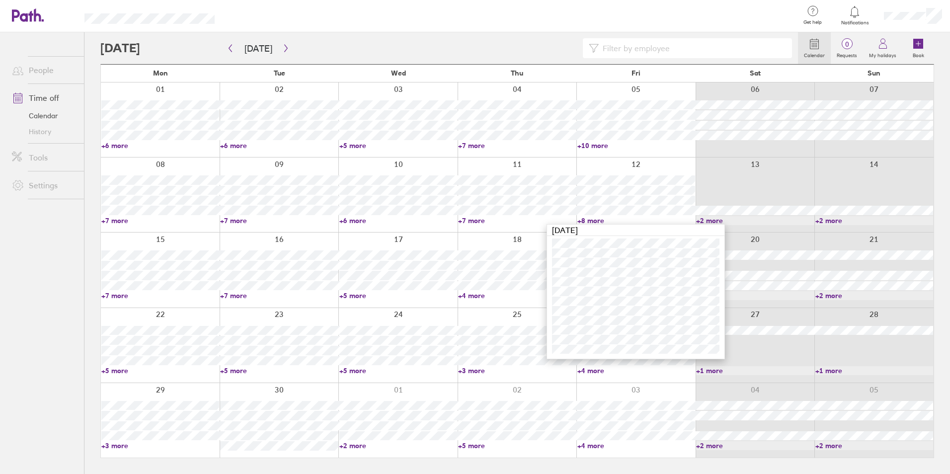
click at [581, 219] on link "+8 more" at bounding box center [637, 220] width 118 height 9
click at [700, 220] on link "+2 more" at bounding box center [755, 220] width 118 height 9
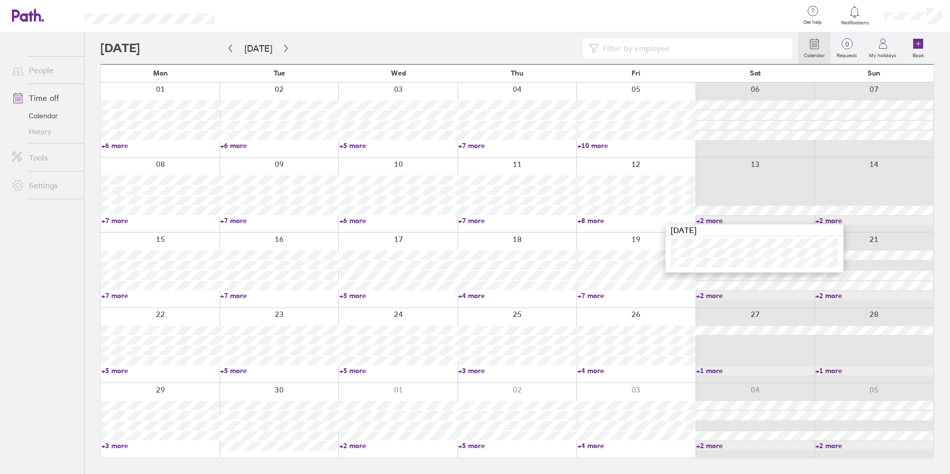
click at [700, 220] on link "+2 more" at bounding box center [755, 220] width 118 height 9
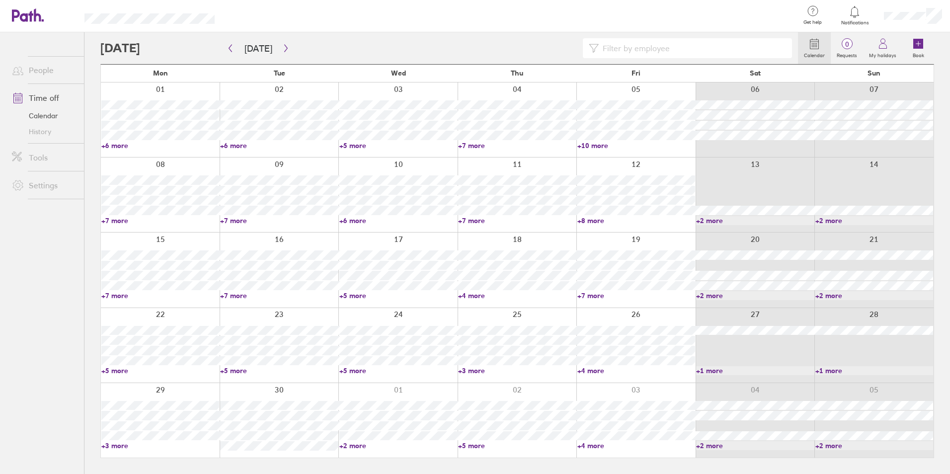
click at [819, 222] on link "+2 more" at bounding box center [875, 220] width 118 height 9
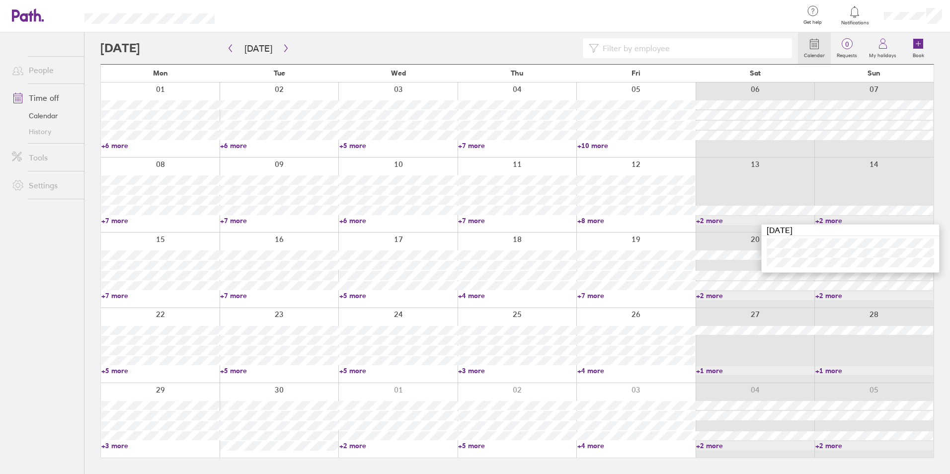
click at [817, 220] on link "+2 more" at bounding box center [875, 220] width 118 height 9
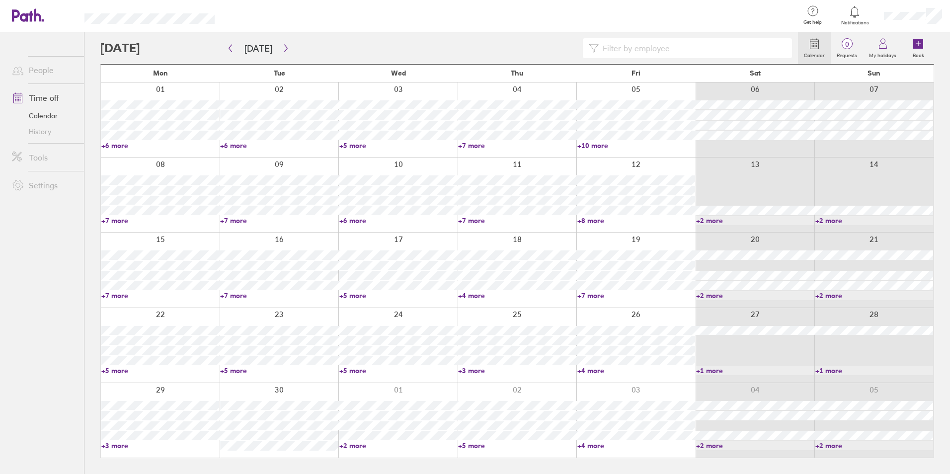
click at [105, 295] on link "+7 more" at bounding box center [160, 295] width 118 height 9
click at [223, 295] on link "+7 more" at bounding box center [279, 295] width 118 height 9
click at [344, 295] on link "+5 more" at bounding box center [398, 295] width 118 height 9
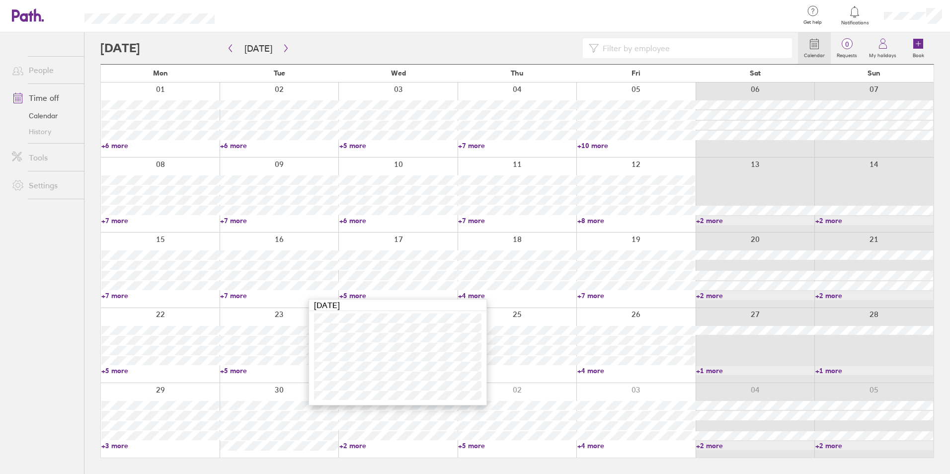
click at [344, 295] on link "+5 more" at bounding box center [398, 295] width 118 height 9
click at [462, 297] on link "+4 more" at bounding box center [517, 295] width 118 height 9
click at [581, 295] on link "+7 more" at bounding box center [637, 295] width 118 height 9
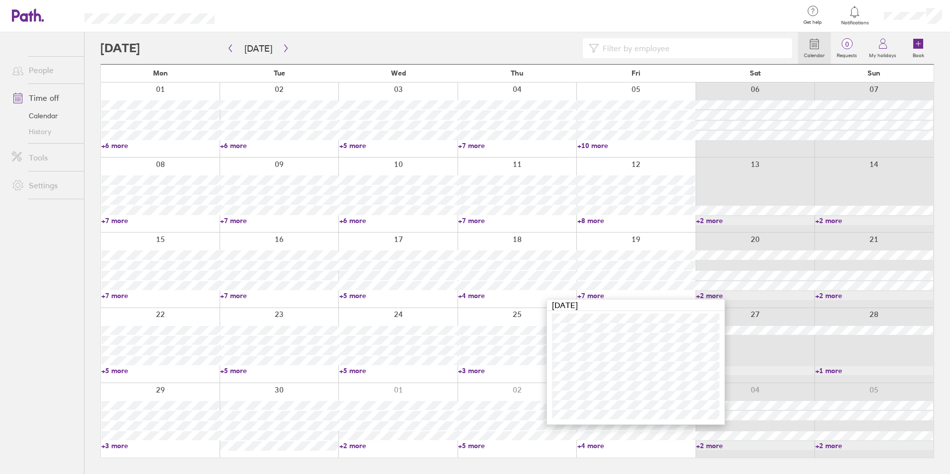
click at [581, 295] on link "+7 more" at bounding box center [637, 295] width 118 height 9
click at [697, 295] on link "+2 more" at bounding box center [755, 295] width 118 height 9
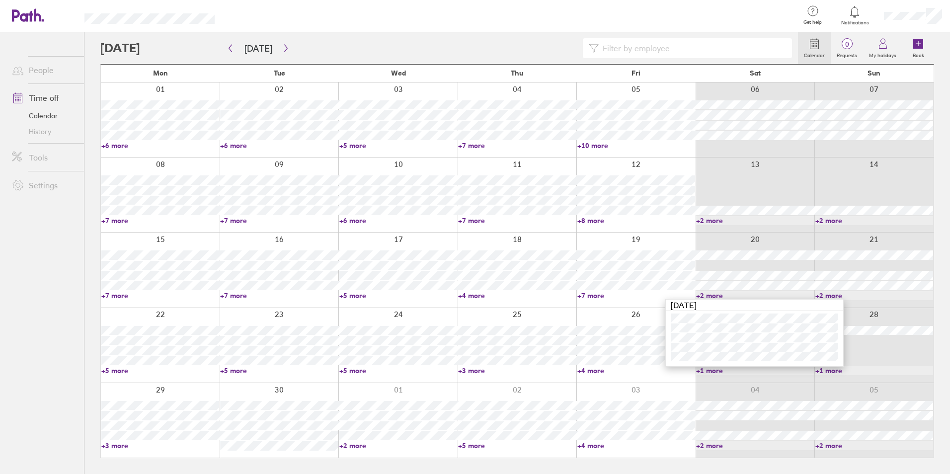
click at [697, 295] on link "+2 more" at bounding box center [755, 295] width 118 height 9
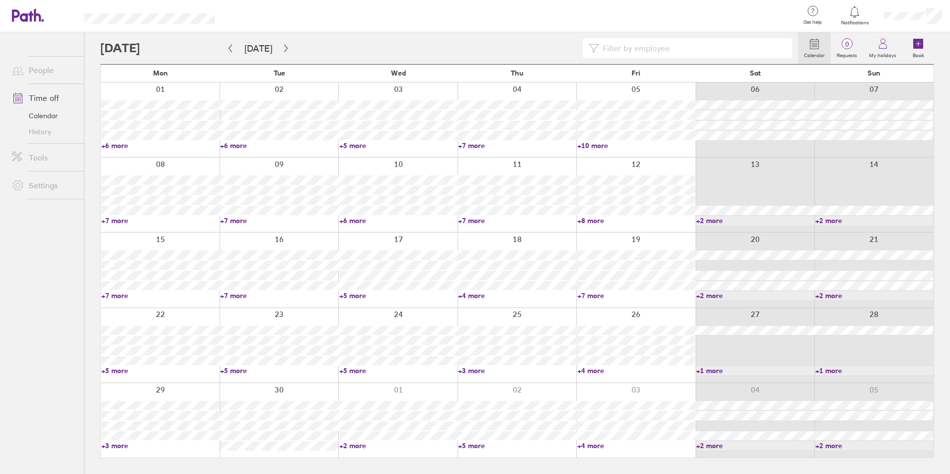
click at [820, 296] on link "+2 more" at bounding box center [875, 295] width 118 height 9
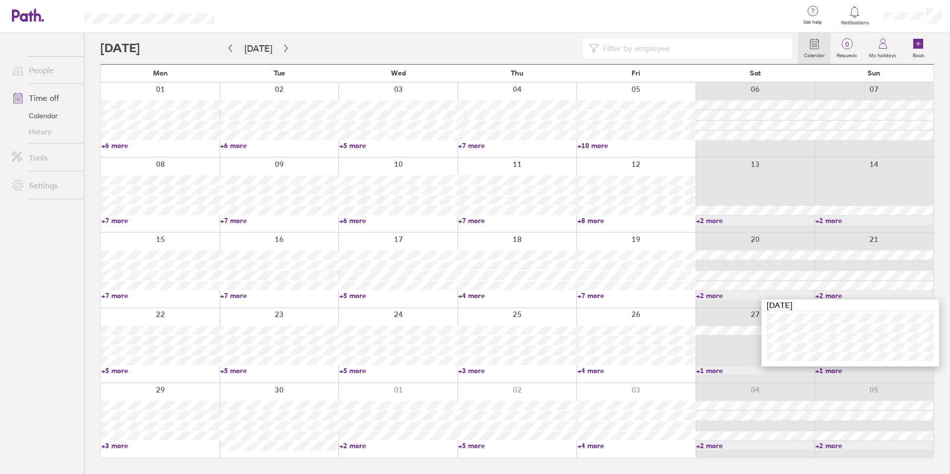
click at [820, 296] on link "+2 more" at bounding box center [875, 295] width 118 height 9
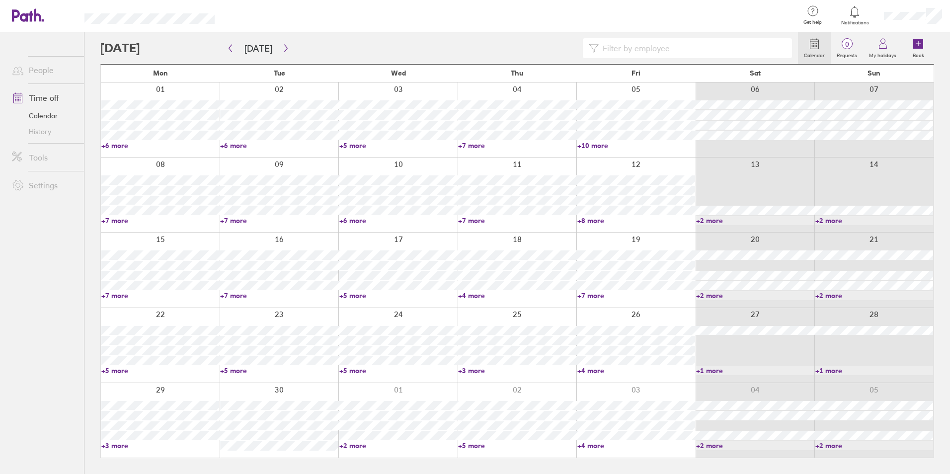
click at [106, 372] on link "+5 more" at bounding box center [160, 370] width 118 height 9
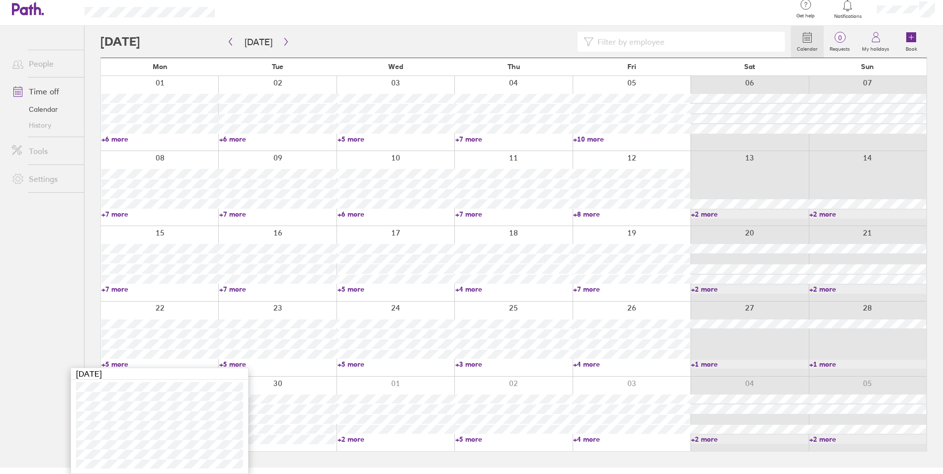
click at [225, 364] on link "+5 more" at bounding box center [277, 364] width 117 height 9
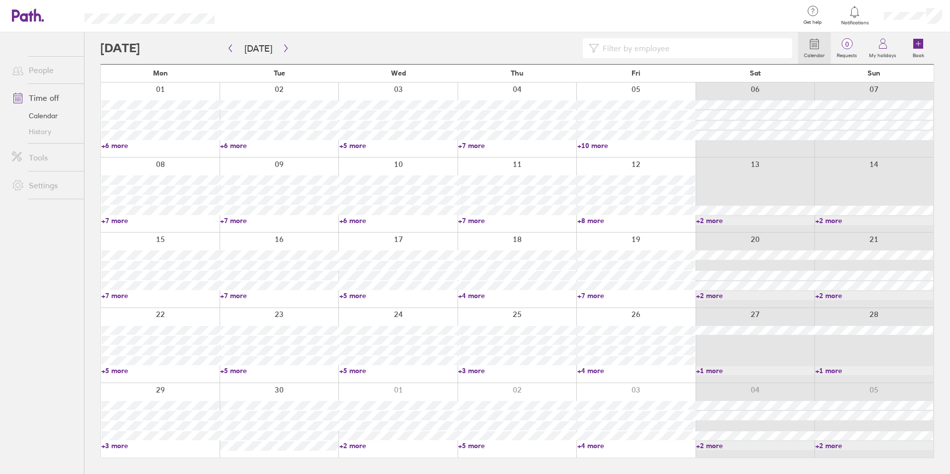
click at [221, 372] on link "+5 more" at bounding box center [279, 370] width 118 height 9
click at [222, 371] on link "+5 more" at bounding box center [277, 370] width 117 height 9
click at [345, 369] on link "+5 more" at bounding box center [398, 370] width 118 height 9
click at [345, 369] on link "+5 more" at bounding box center [395, 370] width 117 height 9
click at [463, 371] on link "+3 more" at bounding box center [517, 370] width 118 height 9
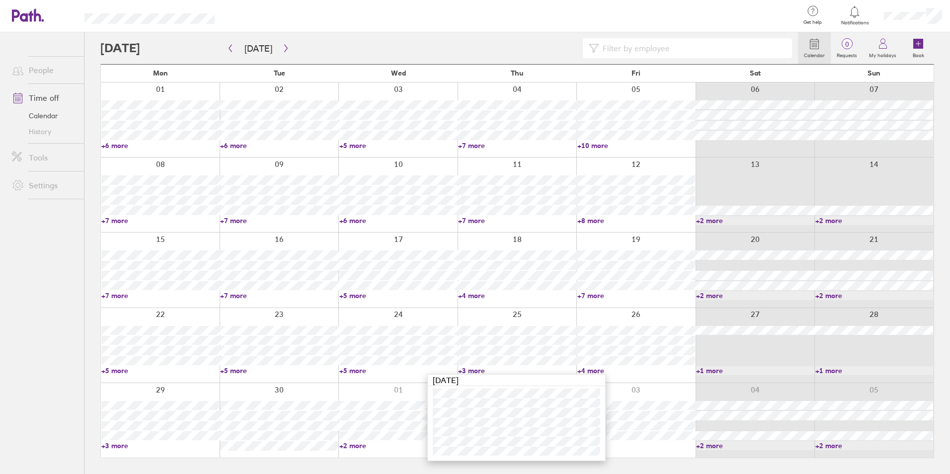
click at [582, 369] on link "+4 more" at bounding box center [637, 370] width 118 height 9
click at [701, 369] on link "+1 more" at bounding box center [755, 370] width 118 height 9
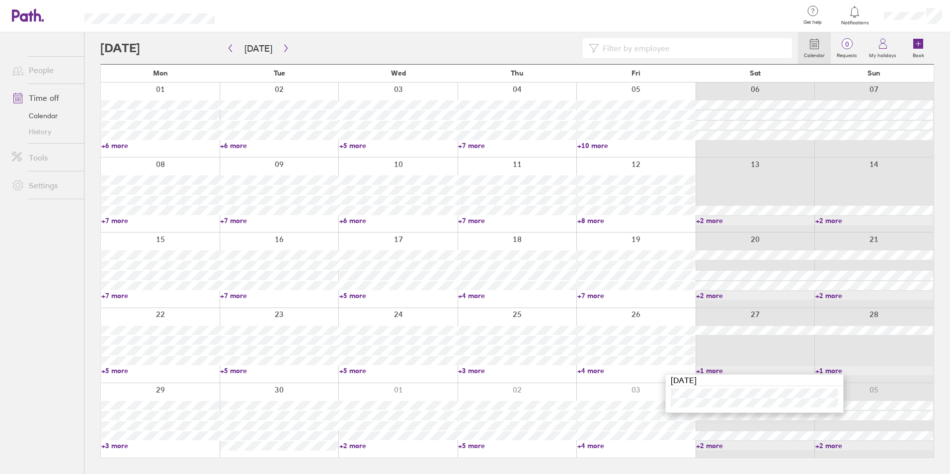
click at [701, 369] on link "+1 more" at bounding box center [755, 370] width 118 height 9
click at [819, 371] on link "+1 more" at bounding box center [875, 370] width 118 height 9
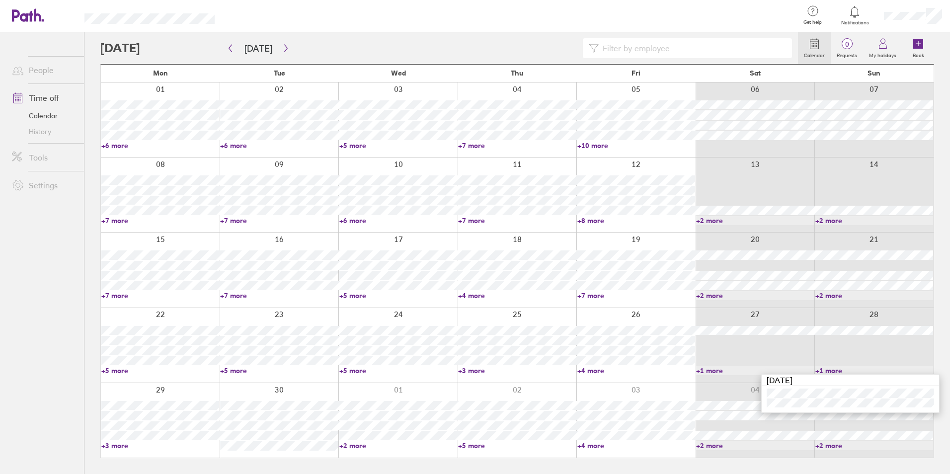
click at [819, 371] on link "+1 more" at bounding box center [875, 370] width 118 height 9
click at [105, 444] on link "+3 more" at bounding box center [160, 445] width 118 height 9
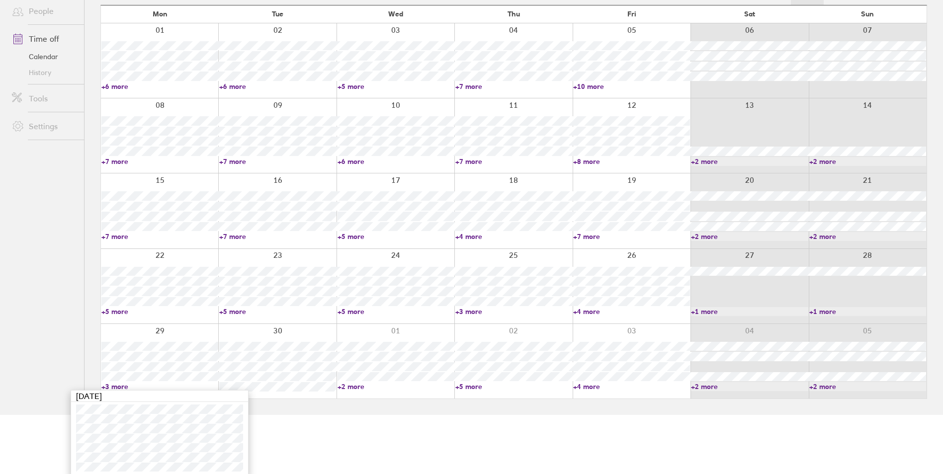
scroll to position [62, 0]
click at [341, 384] on link "+2 more" at bounding box center [395, 383] width 117 height 9
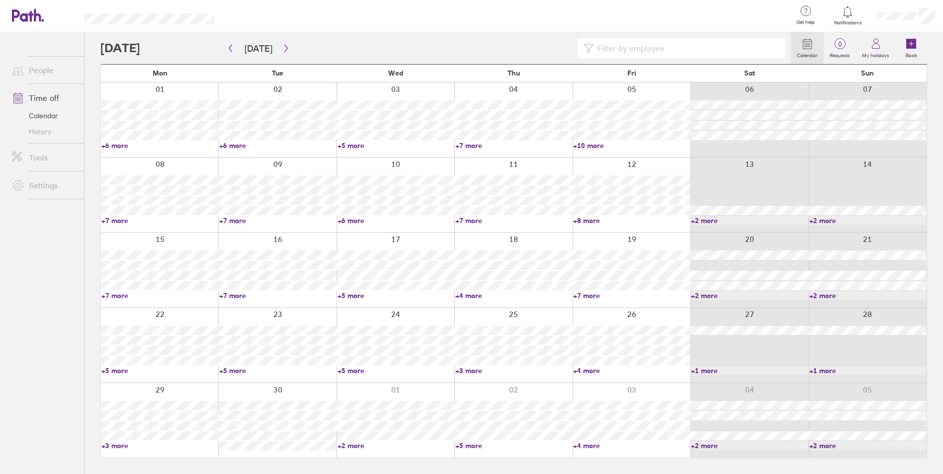
scroll to position [0, 0]
click at [343, 370] on link "+5 more" at bounding box center [398, 370] width 118 height 9
click at [343, 370] on link "+5 more" at bounding box center [395, 370] width 117 height 9
click at [465, 369] on link "+3 more" at bounding box center [517, 370] width 118 height 9
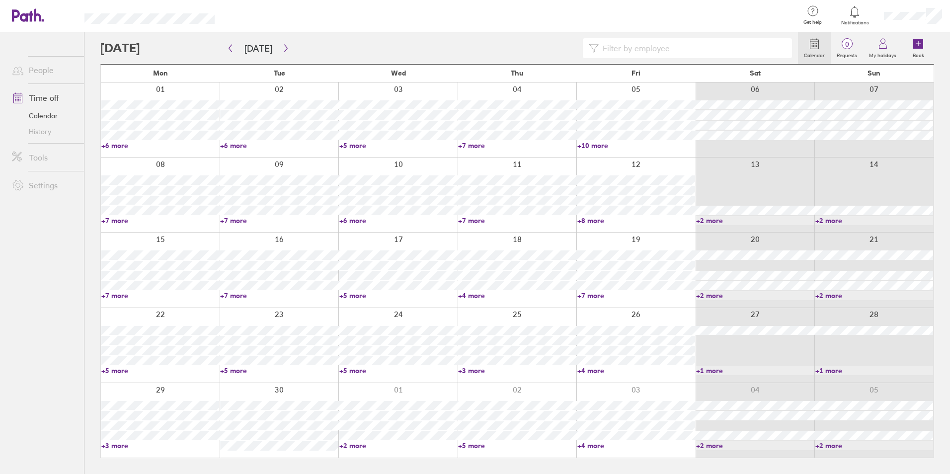
click at [580, 370] on link "+4 more" at bounding box center [637, 370] width 118 height 9
click at [106, 445] on link "+3 more" at bounding box center [160, 445] width 118 height 9
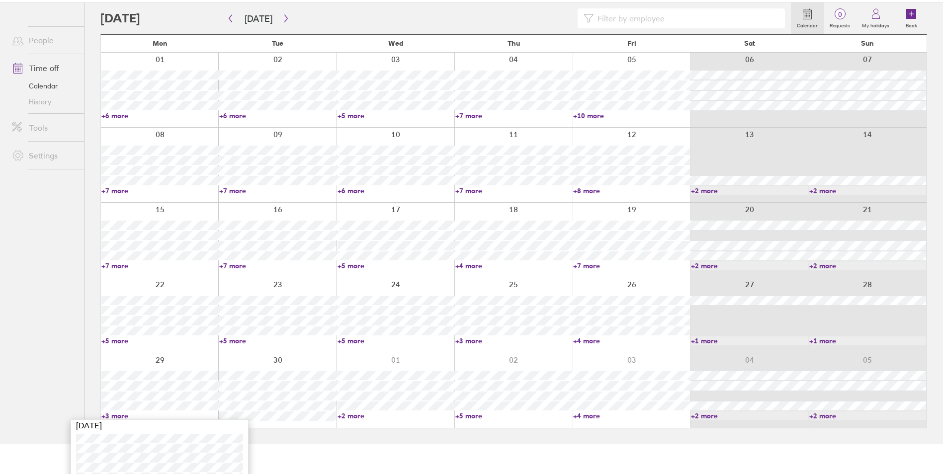
scroll to position [62, 0]
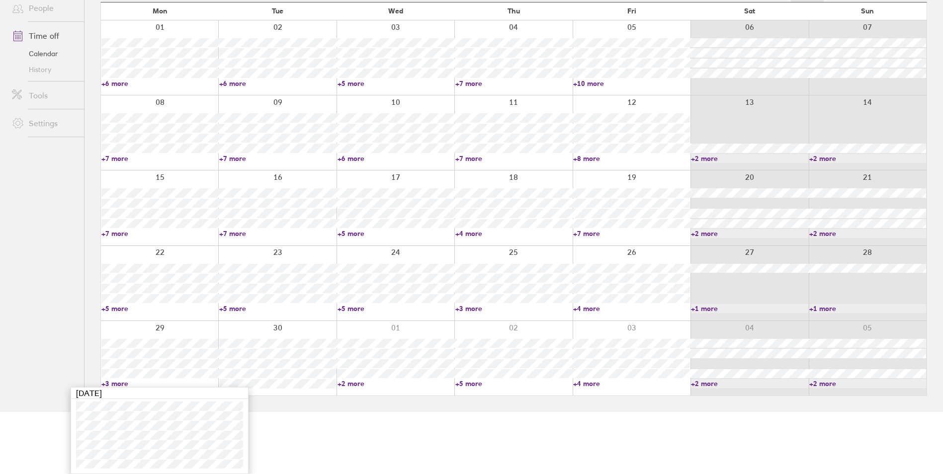
click at [104, 384] on link "+3 more" at bounding box center [159, 383] width 117 height 9
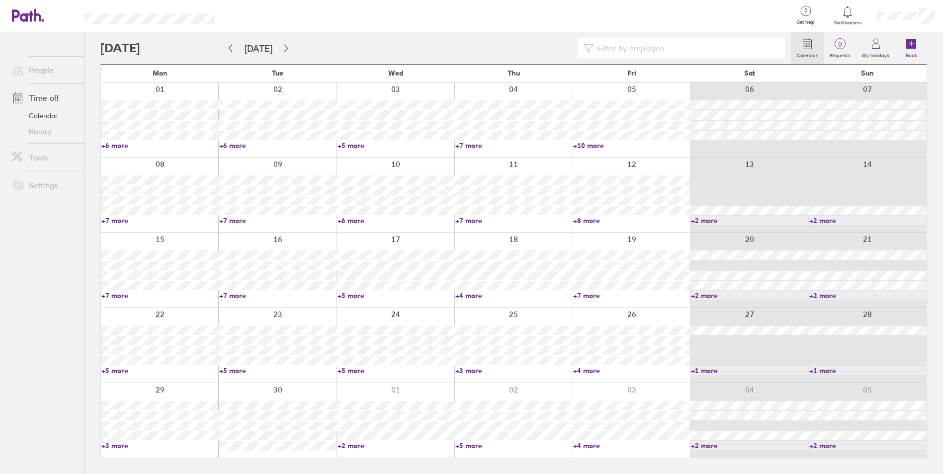
scroll to position [0, 0]
click at [341, 445] on link "+2 more" at bounding box center [398, 445] width 118 height 9
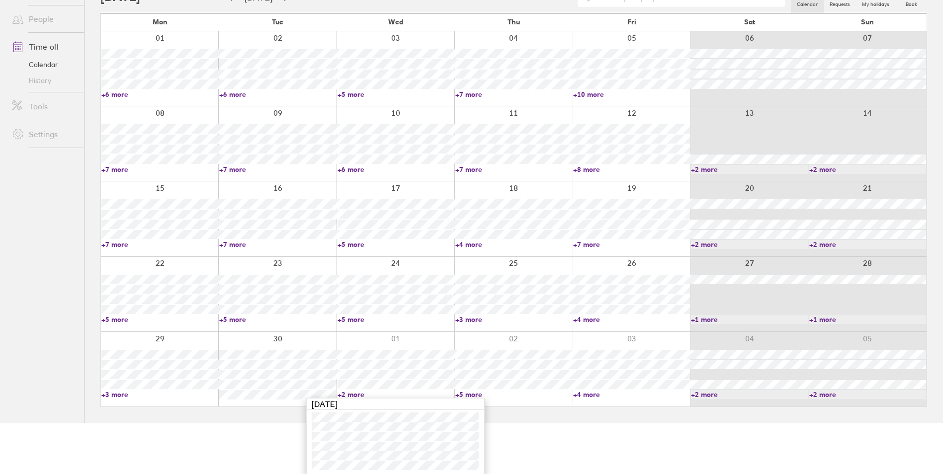
scroll to position [53, 0]
click at [340, 393] on link "+2 more" at bounding box center [395, 393] width 117 height 9
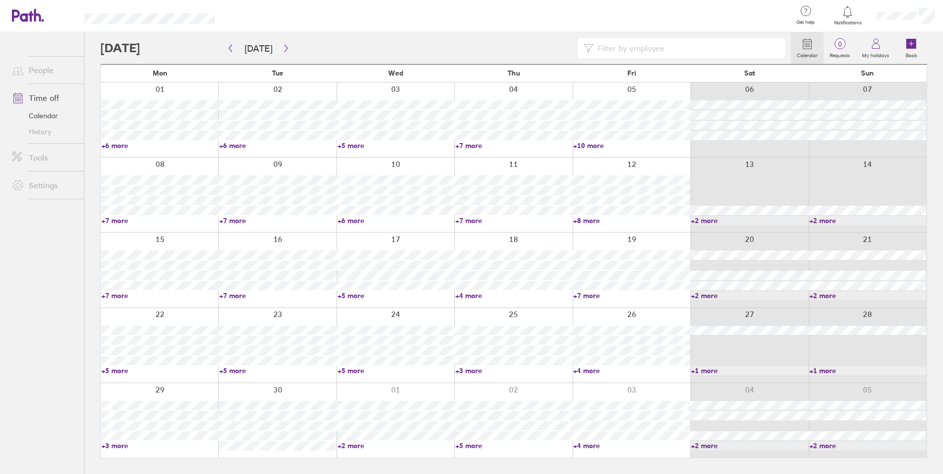
scroll to position [0, 0]
click at [461, 445] on link "+5 more" at bounding box center [517, 445] width 118 height 9
drag, startPoint x: 458, startPoint y: 445, endPoint x: 543, endPoint y: 431, distance: 86.2
click at [459, 445] on link "+5 more" at bounding box center [513, 445] width 117 height 9
click at [579, 444] on link "+4 more" at bounding box center [637, 445] width 118 height 9
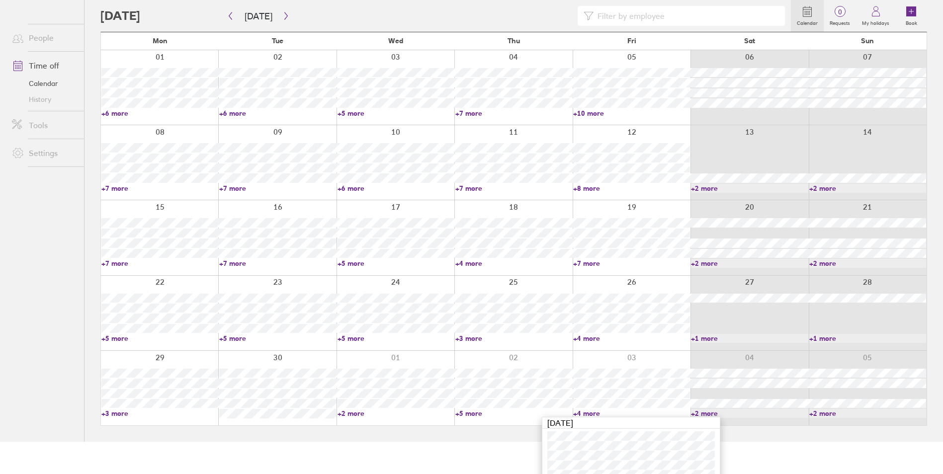
scroll to position [72, 0]
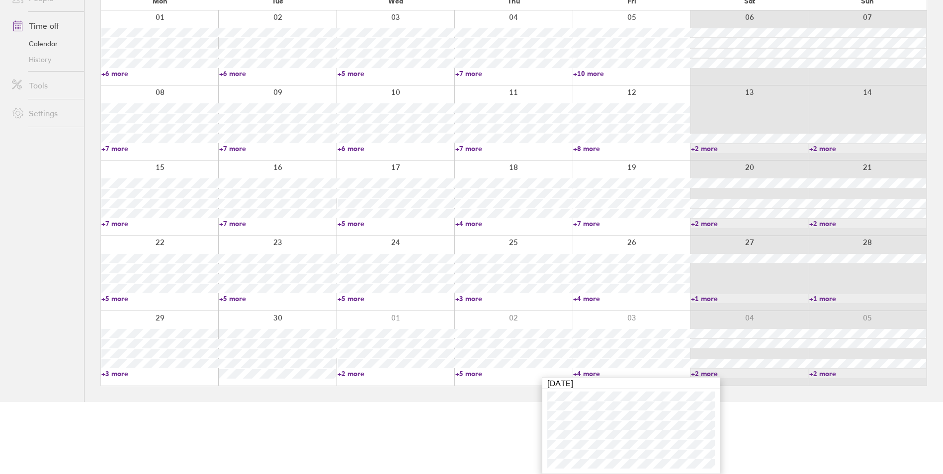
click at [696, 373] on link "+2 more" at bounding box center [749, 373] width 117 height 9
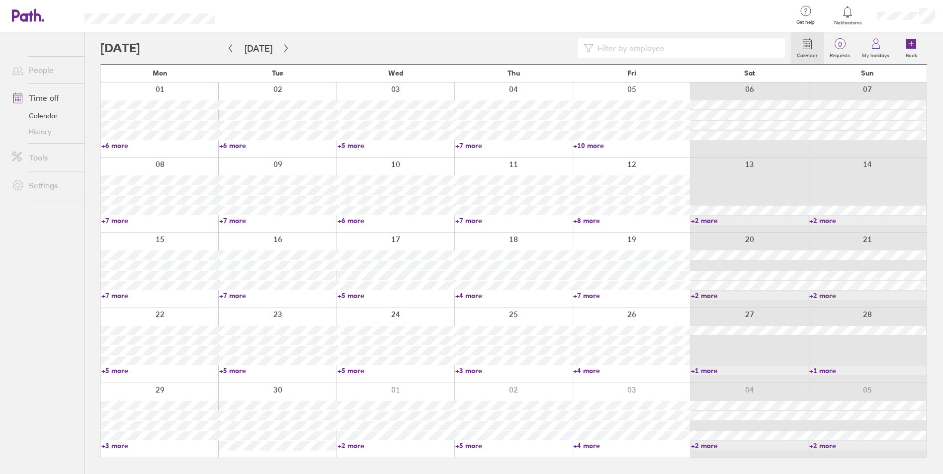
scroll to position [0, 0]
click at [106, 446] on link "+3 more" at bounding box center [160, 445] width 118 height 9
click at [281, 465] on main "[DATE] [DATE] Mon Tue Wed Thu Fri Sat Sun 01 02 03 04 05 06 07 +6 more +6 more …" at bounding box center [513, 253] width 827 height 442
click at [344, 444] on link "+2 more" at bounding box center [398, 445] width 118 height 9
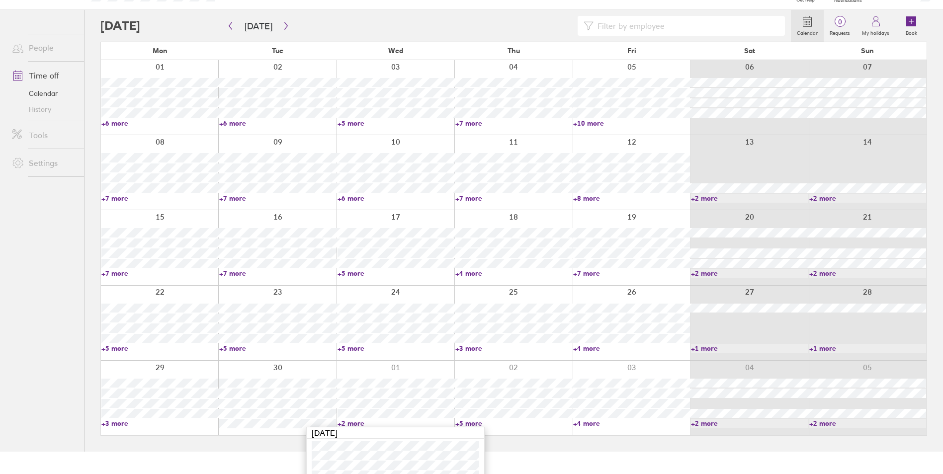
scroll to position [53, 0]
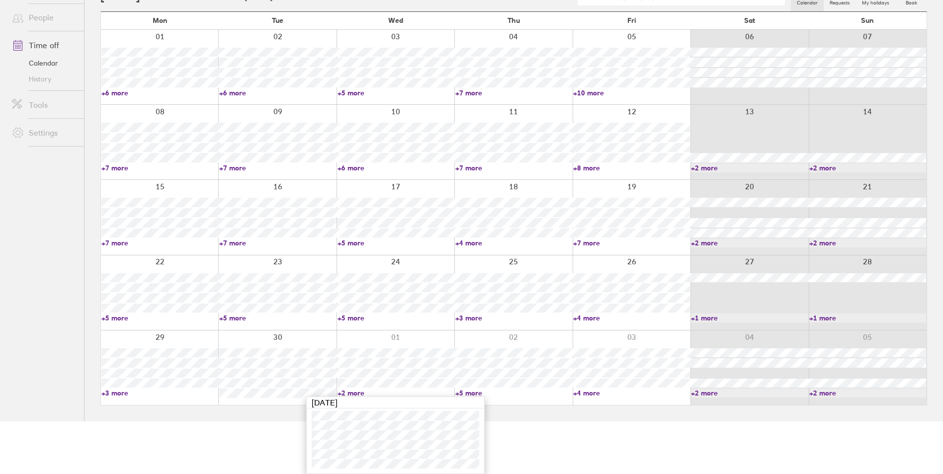
click at [341, 393] on link "+2 more" at bounding box center [395, 393] width 117 height 9
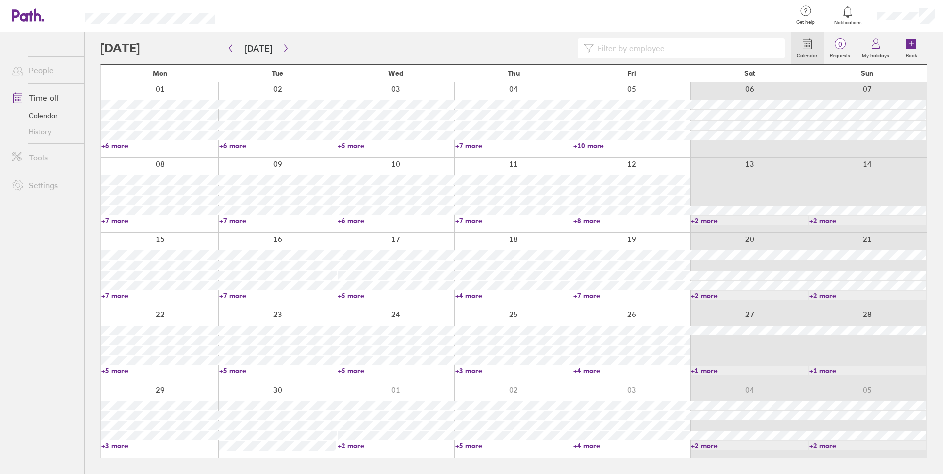
scroll to position [0, 0]
click at [462, 446] on link "+5 more" at bounding box center [517, 445] width 118 height 9
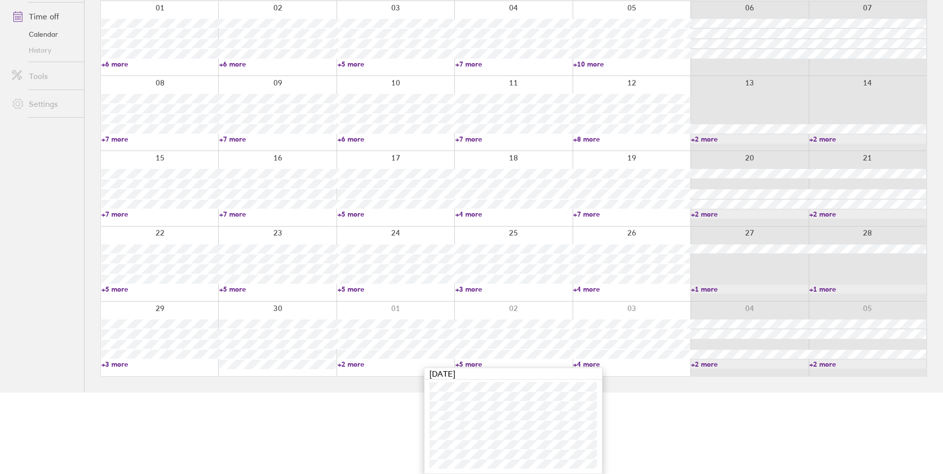
click at [458, 364] on link "+5 more" at bounding box center [513, 364] width 117 height 9
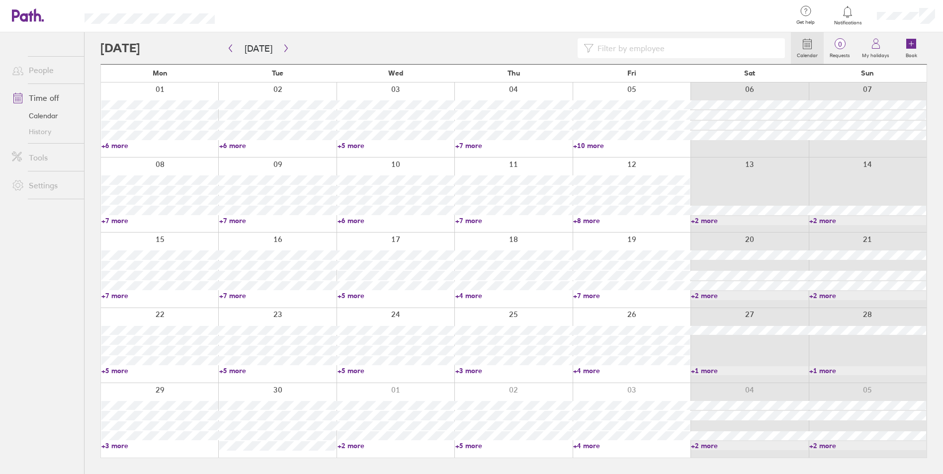
scroll to position [0, 0]
click at [581, 445] on link "+4 more" at bounding box center [637, 445] width 118 height 9
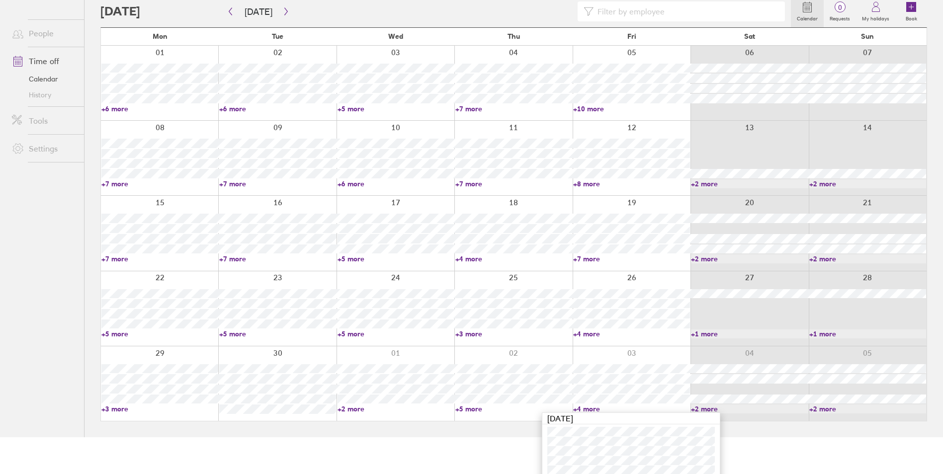
scroll to position [72, 0]
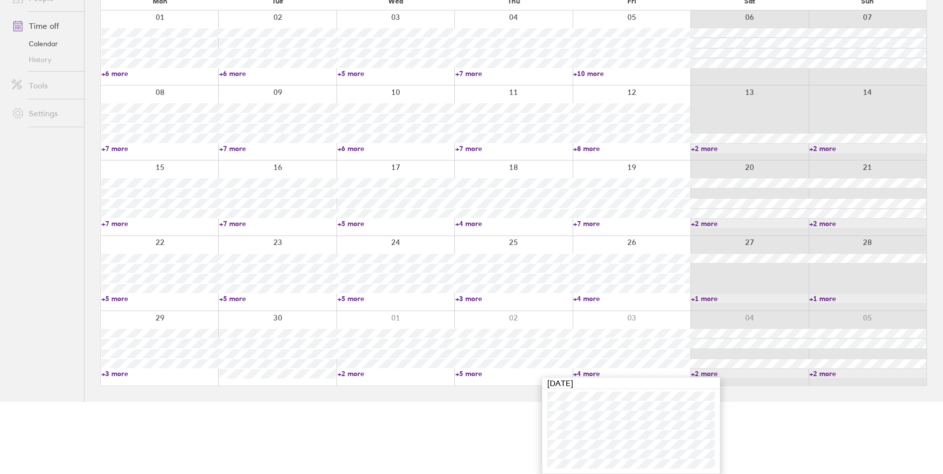
click at [578, 372] on link "+4 more" at bounding box center [631, 373] width 117 height 9
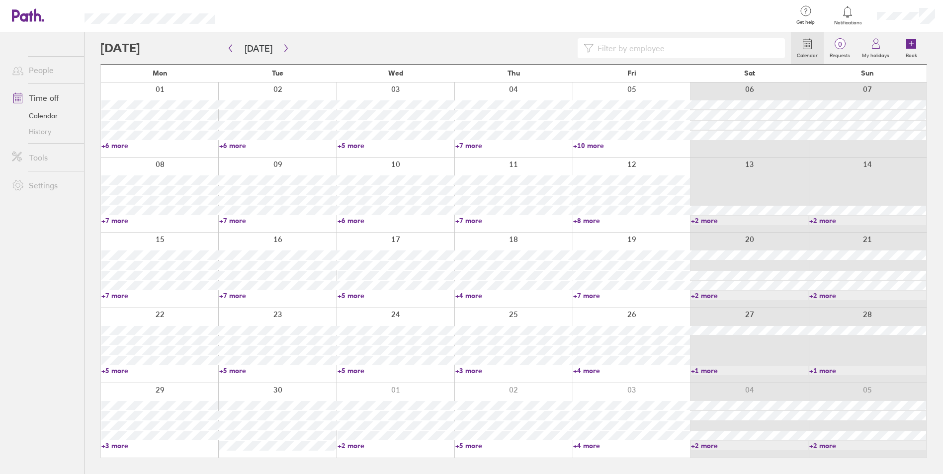
scroll to position [0, 0]
click at [700, 445] on link "+2 more" at bounding box center [755, 445] width 118 height 9
click at [812, 444] on link "+2 more" at bounding box center [867, 445] width 117 height 9
click at [818, 446] on link "+2 more" at bounding box center [875, 445] width 118 height 9
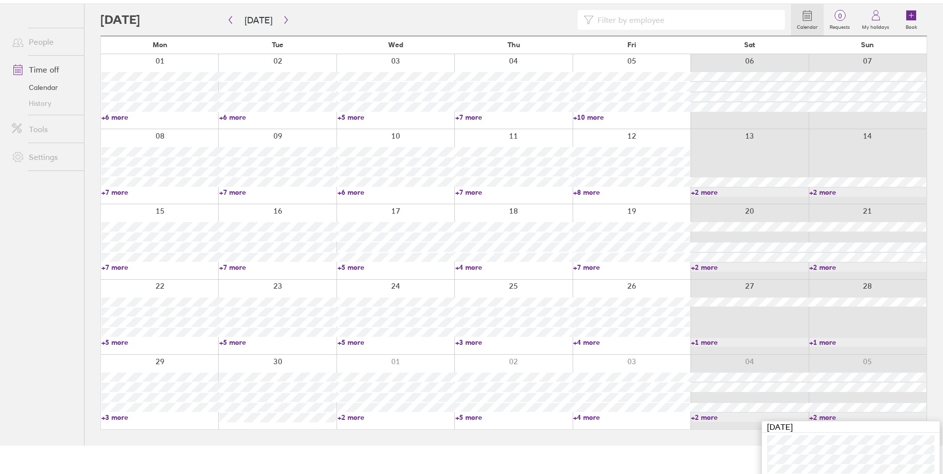
scroll to position [43, 0]
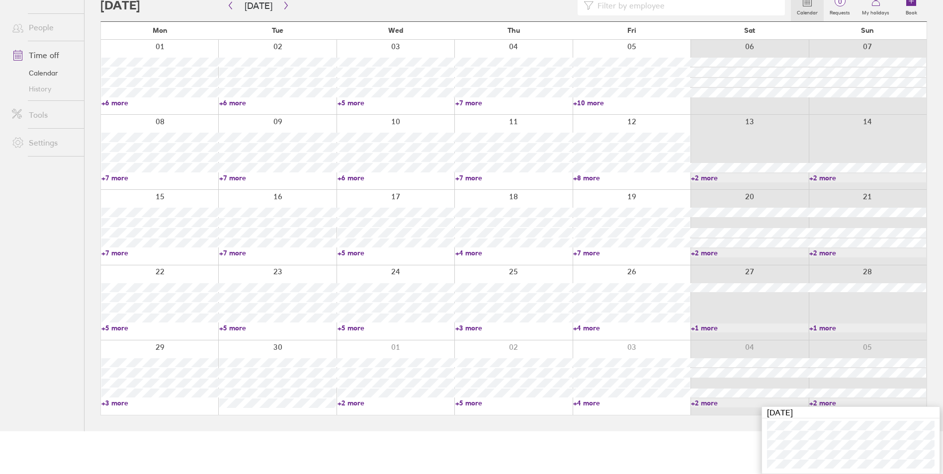
click at [810, 403] on link "+2 more" at bounding box center [867, 403] width 117 height 9
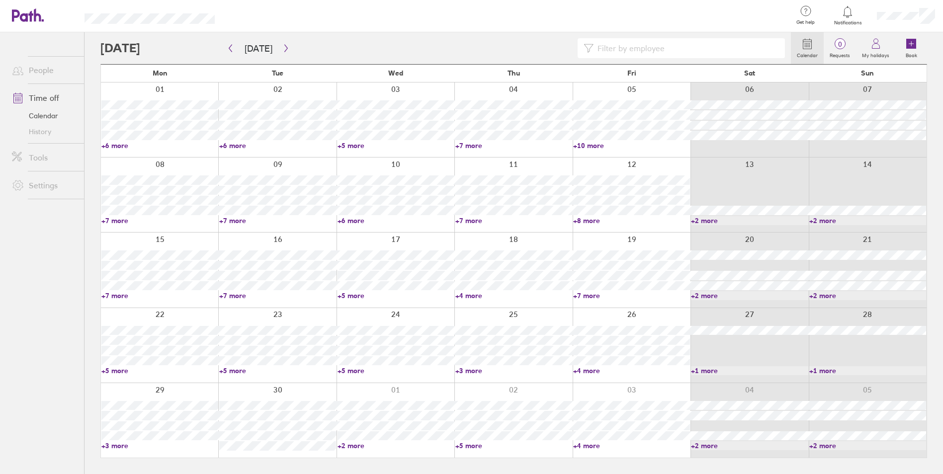
scroll to position [0, 0]
click at [282, 48] on icon "button" at bounding box center [285, 48] width 7 height 8
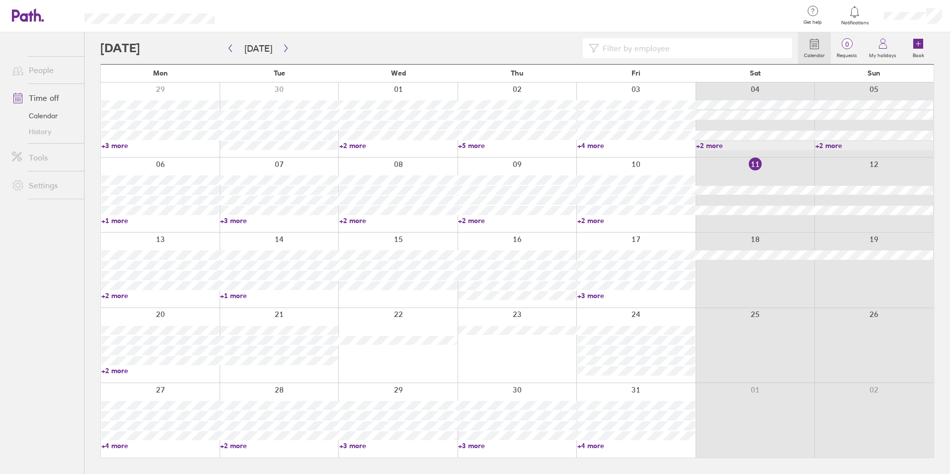
click at [106, 446] on link "+4 more" at bounding box center [160, 445] width 118 height 9
click at [222, 445] on link "+2 more" at bounding box center [277, 445] width 117 height 9
click at [222, 445] on link "+2 more" at bounding box center [279, 445] width 118 height 9
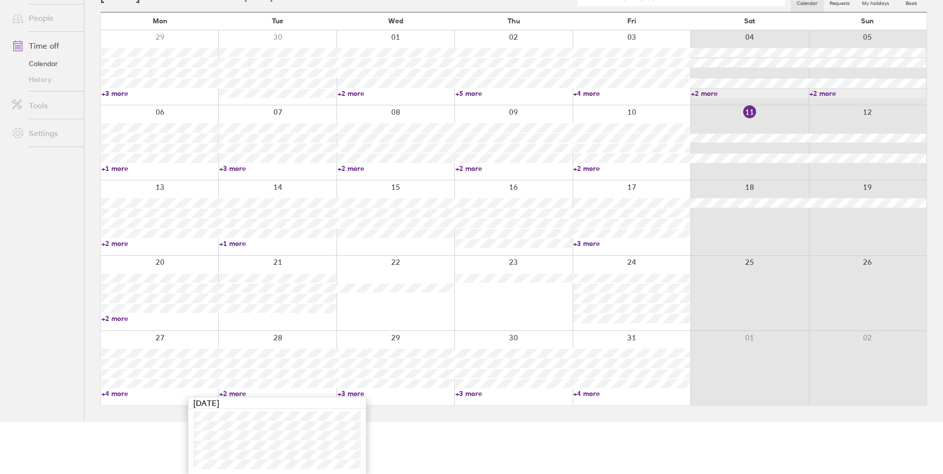
scroll to position [53, 0]
click at [341, 394] on link "+3 more" at bounding box center [395, 393] width 117 height 9
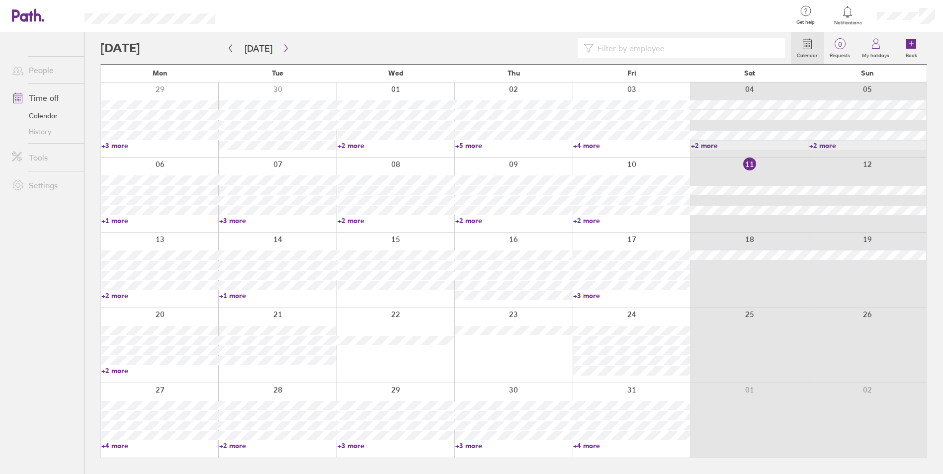
scroll to position [0, 0]
click at [341, 445] on link "+3 more" at bounding box center [398, 445] width 118 height 9
click at [459, 445] on link "+3 more" at bounding box center [513, 445] width 117 height 9
click at [461, 444] on link "+3 more" at bounding box center [517, 445] width 118 height 9
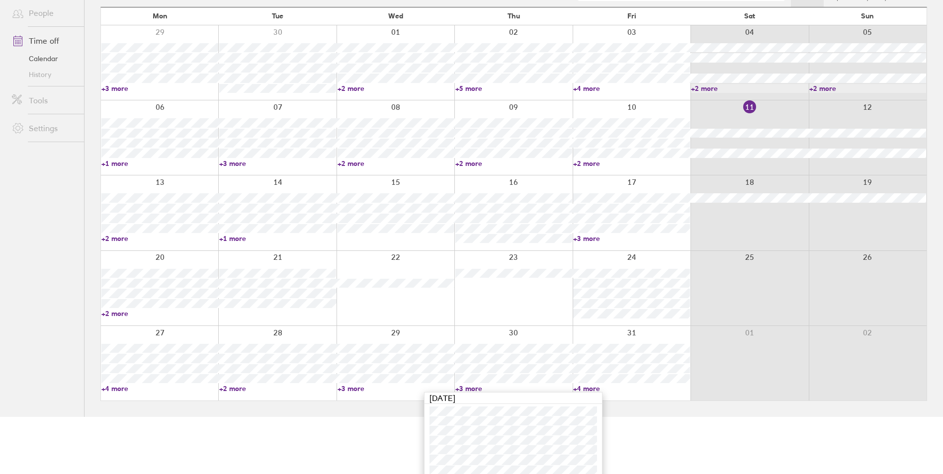
scroll to position [63, 0]
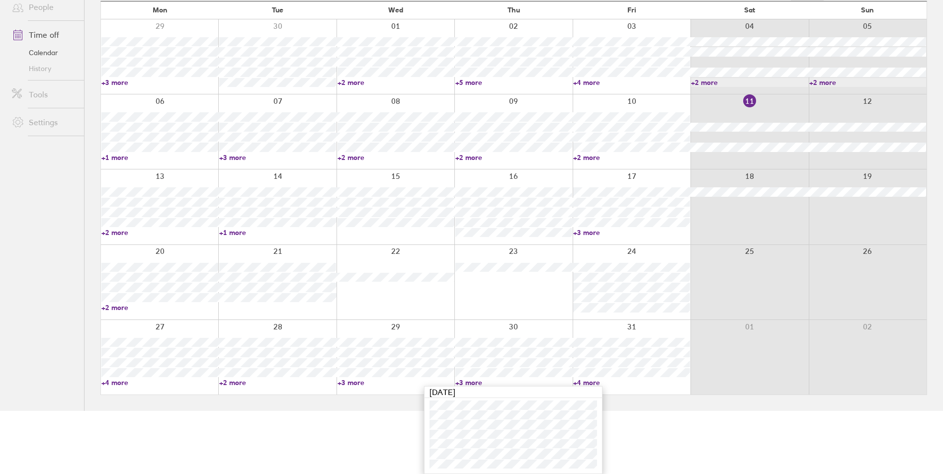
click at [458, 382] on link "+3 more" at bounding box center [513, 382] width 117 height 9
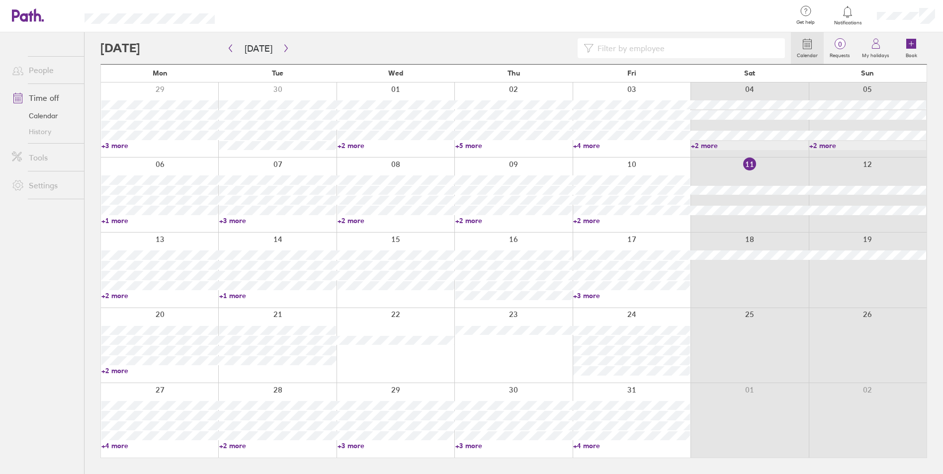
scroll to position [0, 0]
click at [580, 444] on link "+4 more" at bounding box center [637, 445] width 118 height 9
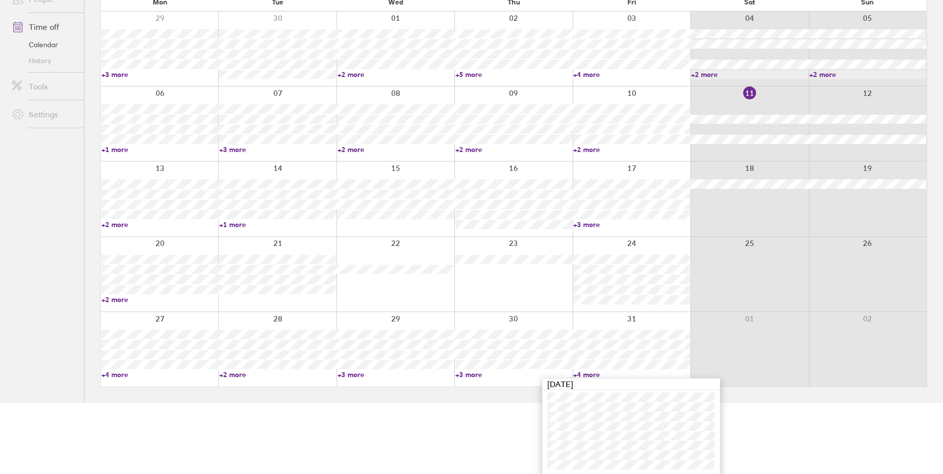
scroll to position [72, 0]
click at [576, 373] on link "+4 more" at bounding box center [631, 373] width 117 height 9
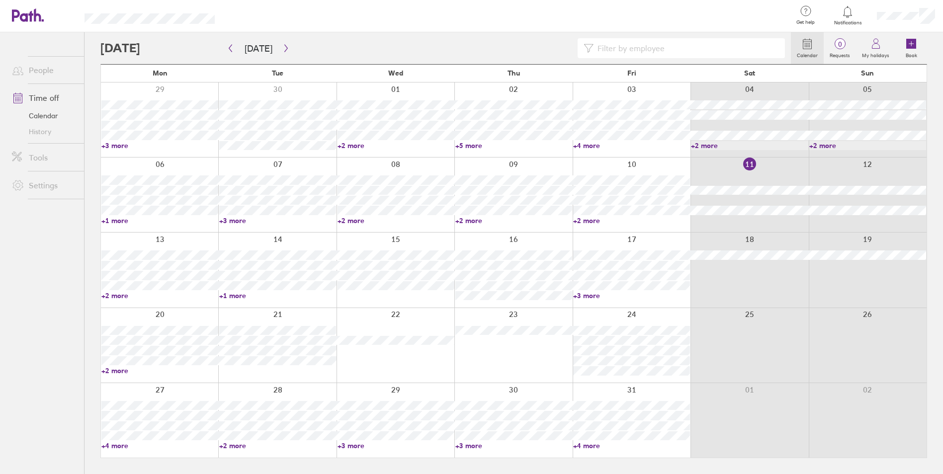
scroll to position [0, 0]
click at [282, 47] on icon "button" at bounding box center [285, 48] width 7 height 8
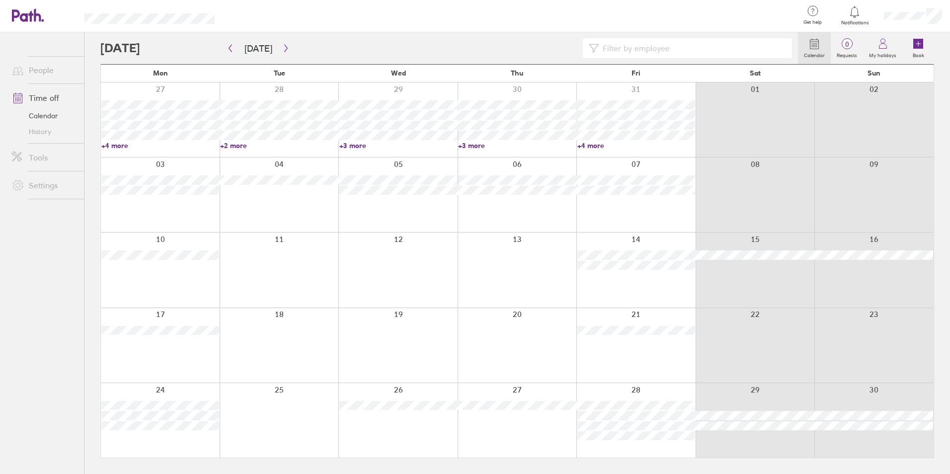
click at [103, 145] on link "+4 more" at bounding box center [160, 145] width 118 height 9
click at [225, 145] on link "+2 more" at bounding box center [279, 145] width 118 height 9
click at [221, 145] on link "+2 more" at bounding box center [279, 145] width 118 height 9
click at [342, 146] on link "+3 more" at bounding box center [398, 145] width 118 height 9
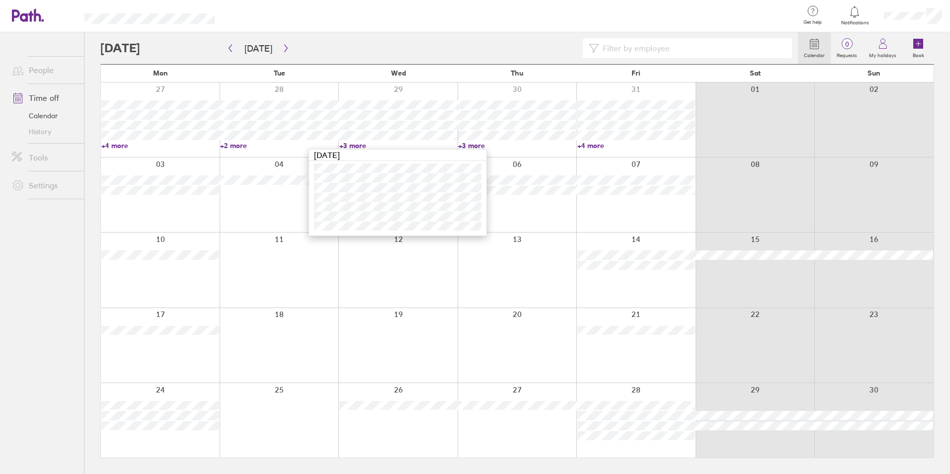
click at [461, 145] on link "+3 more" at bounding box center [517, 145] width 118 height 9
click at [579, 145] on link "+4 more" at bounding box center [637, 145] width 118 height 9
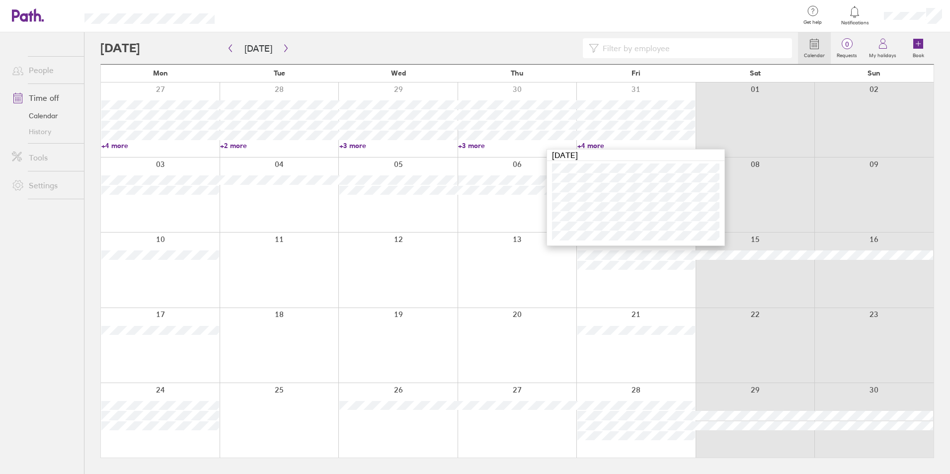
click at [579, 145] on link "+4 more" at bounding box center [637, 145] width 118 height 9
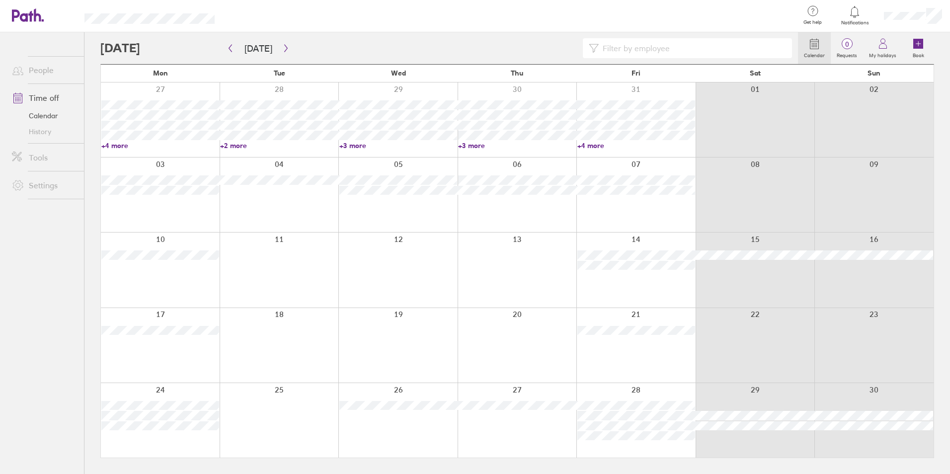
click at [579, 145] on link "+4 more" at bounding box center [637, 145] width 118 height 9
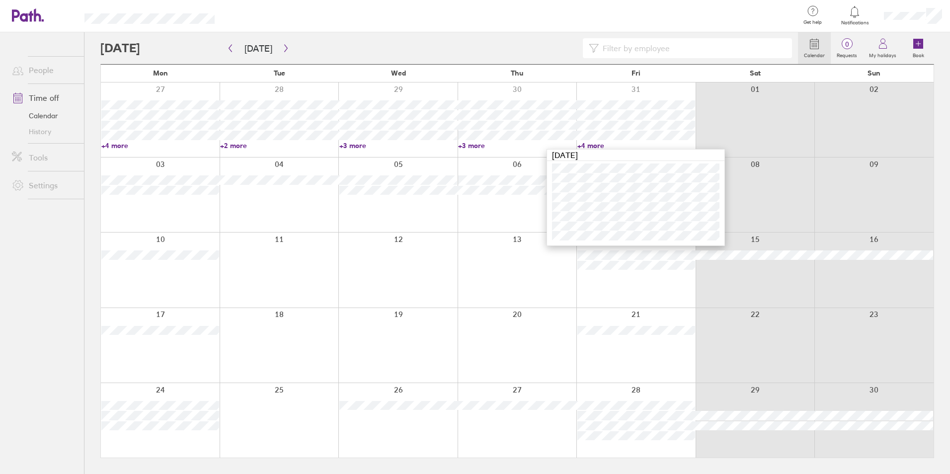
click at [579, 145] on link "+4 more" at bounding box center [637, 145] width 118 height 9
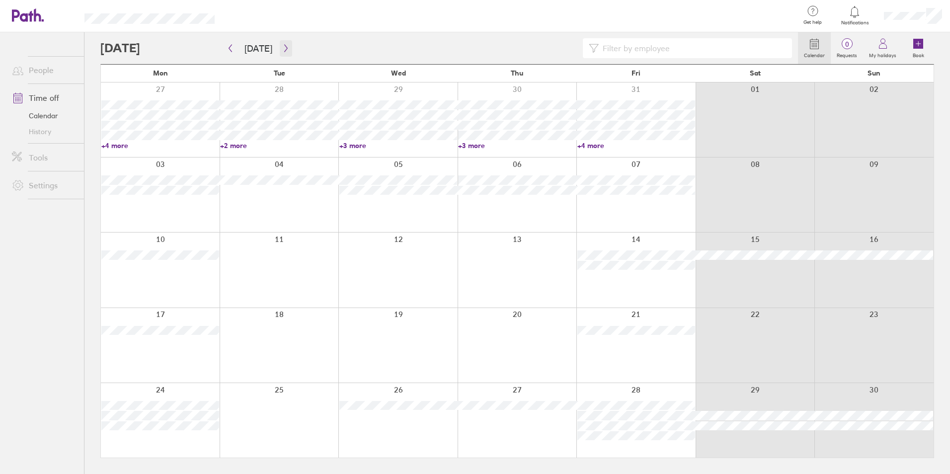
click at [282, 48] on icon "button" at bounding box center [285, 48] width 7 height 8
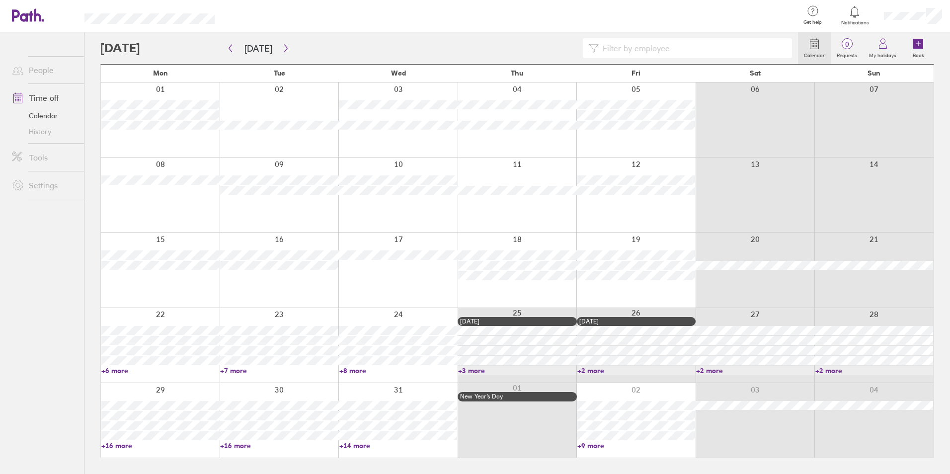
click at [103, 371] on link "+6 more" at bounding box center [160, 370] width 118 height 9
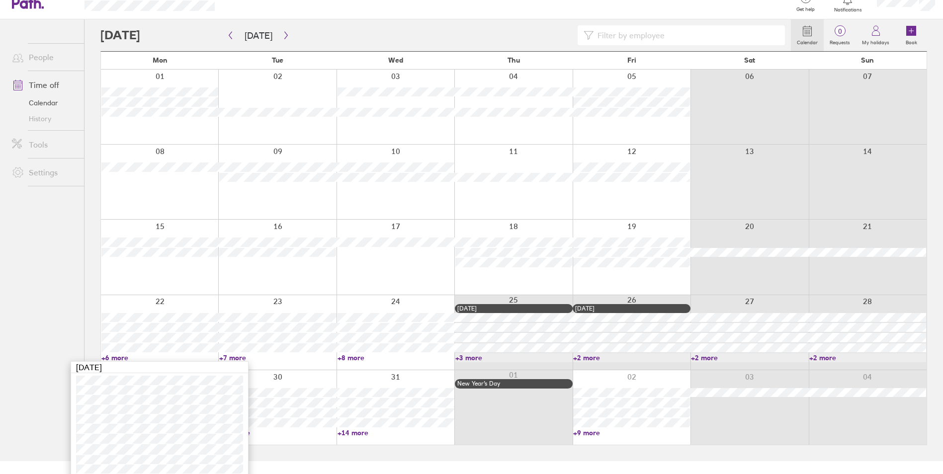
scroll to position [18, 0]
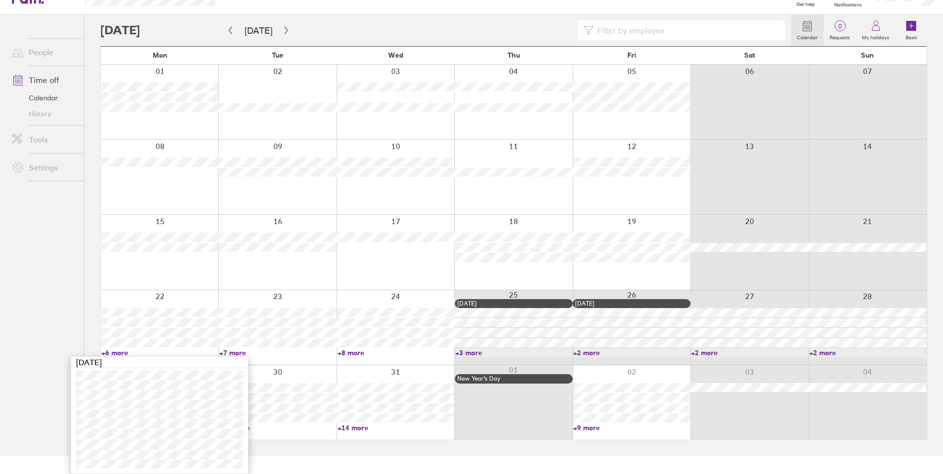
click at [220, 352] on link "+7 more" at bounding box center [277, 352] width 117 height 9
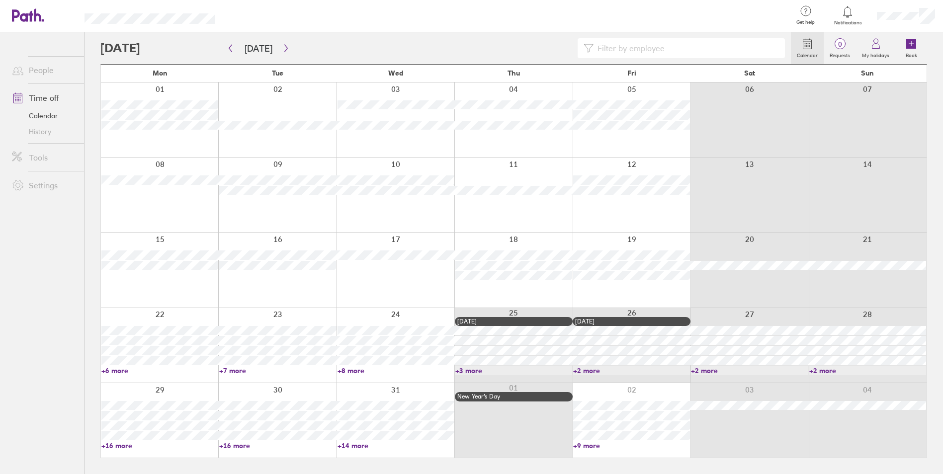
scroll to position [0, 0]
click at [222, 370] on link "+7 more" at bounding box center [279, 370] width 118 height 9
click at [223, 370] on link "+7 more" at bounding box center [277, 370] width 117 height 9
click at [341, 371] on link "+8 more" at bounding box center [398, 370] width 118 height 9
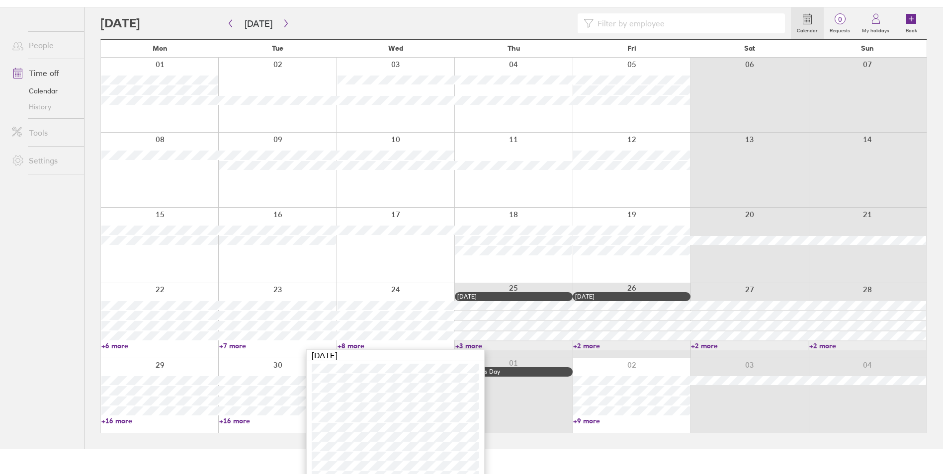
scroll to position [36, 0]
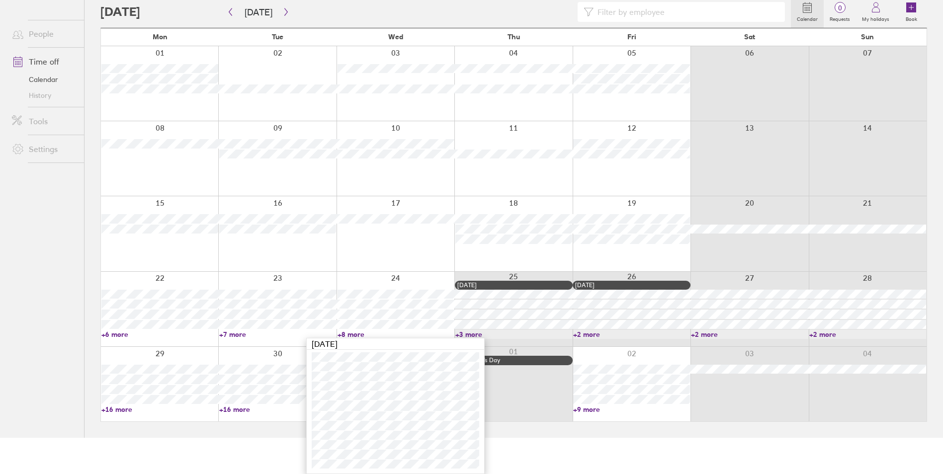
drag, startPoint x: 223, startPoint y: 451, endPoint x: 231, endPoint y: 452, distance: 8.0
click at [223, 438] on html "Get help FAQs Contact us Notifications My profile Sign out People Time off Cale…" at bounding box center [471, 201] width 943 height 474
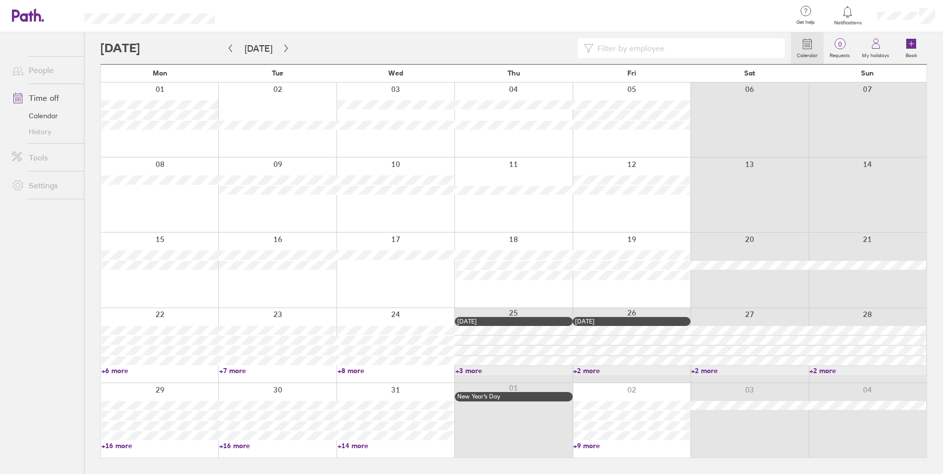
scroll to position [0, 0]
click at [229, 48] on icon "button" at bounding box center [230, 48] width 3 height 7
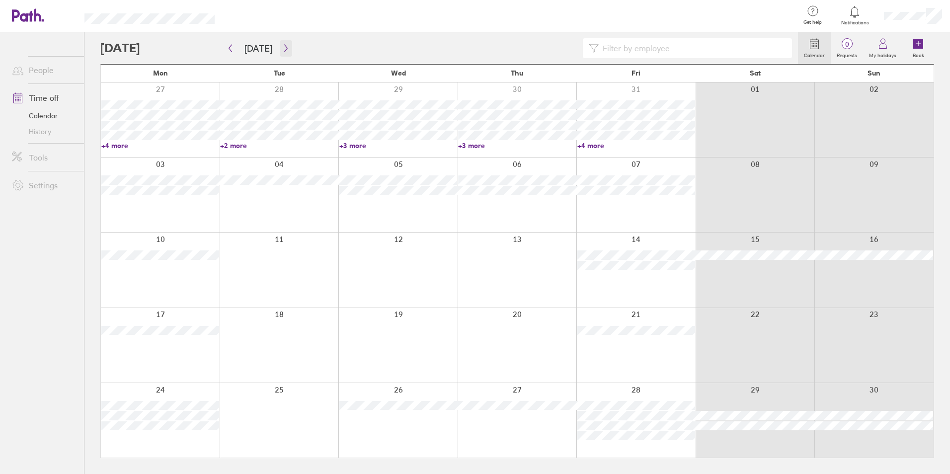
click at [283, 49] on icon "button" at bounding box center [285, 48] width 7 height 8
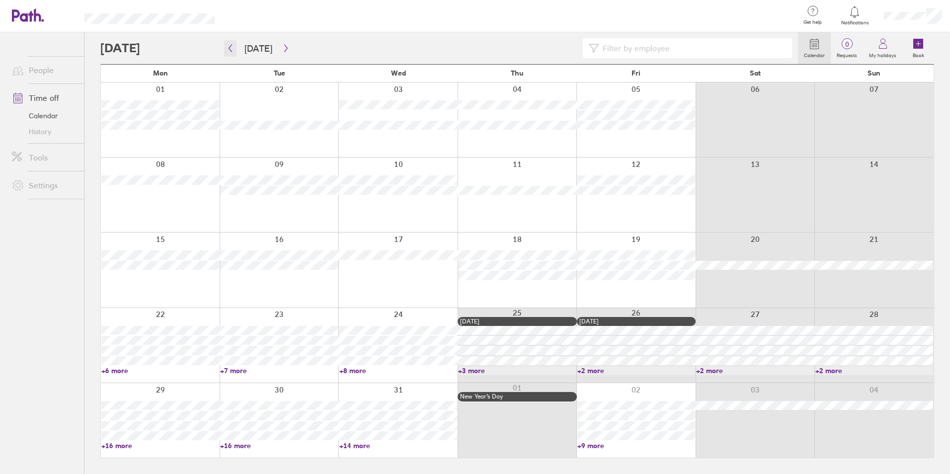
click at [229, 47] on icon "button" at bounding box center [230, 48] width 7 height 8
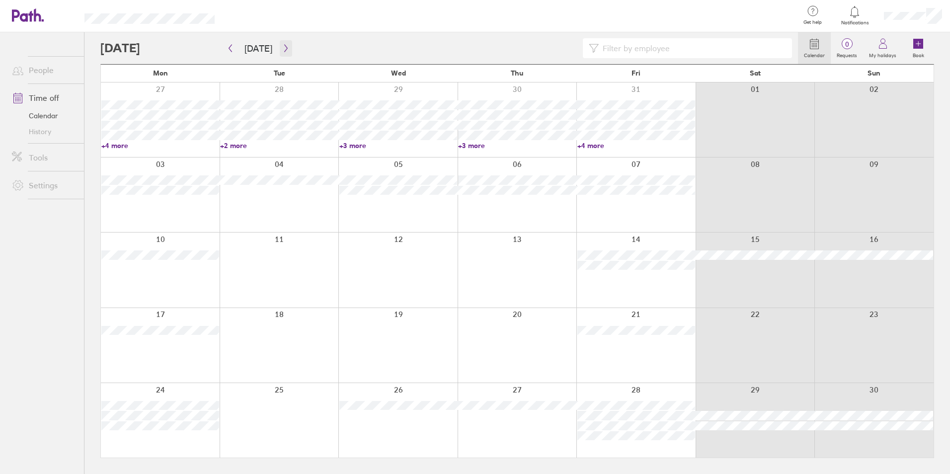
click at [282, 47] on icon "button" at bounding box center [285, 48] width 7 height 8
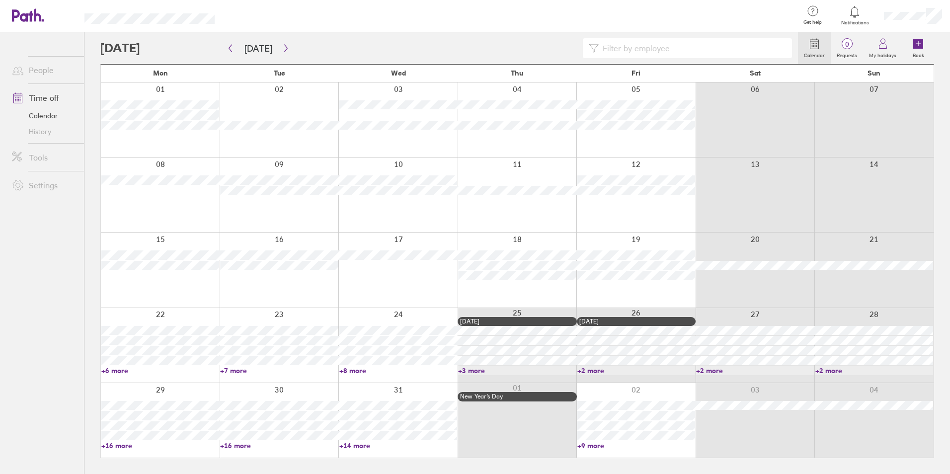
click at [106, 372] on link "+6 more" at bounding box center [160, 370] width 118 height 9
